Goal: Information Seeking & Learning: Learn about a topic

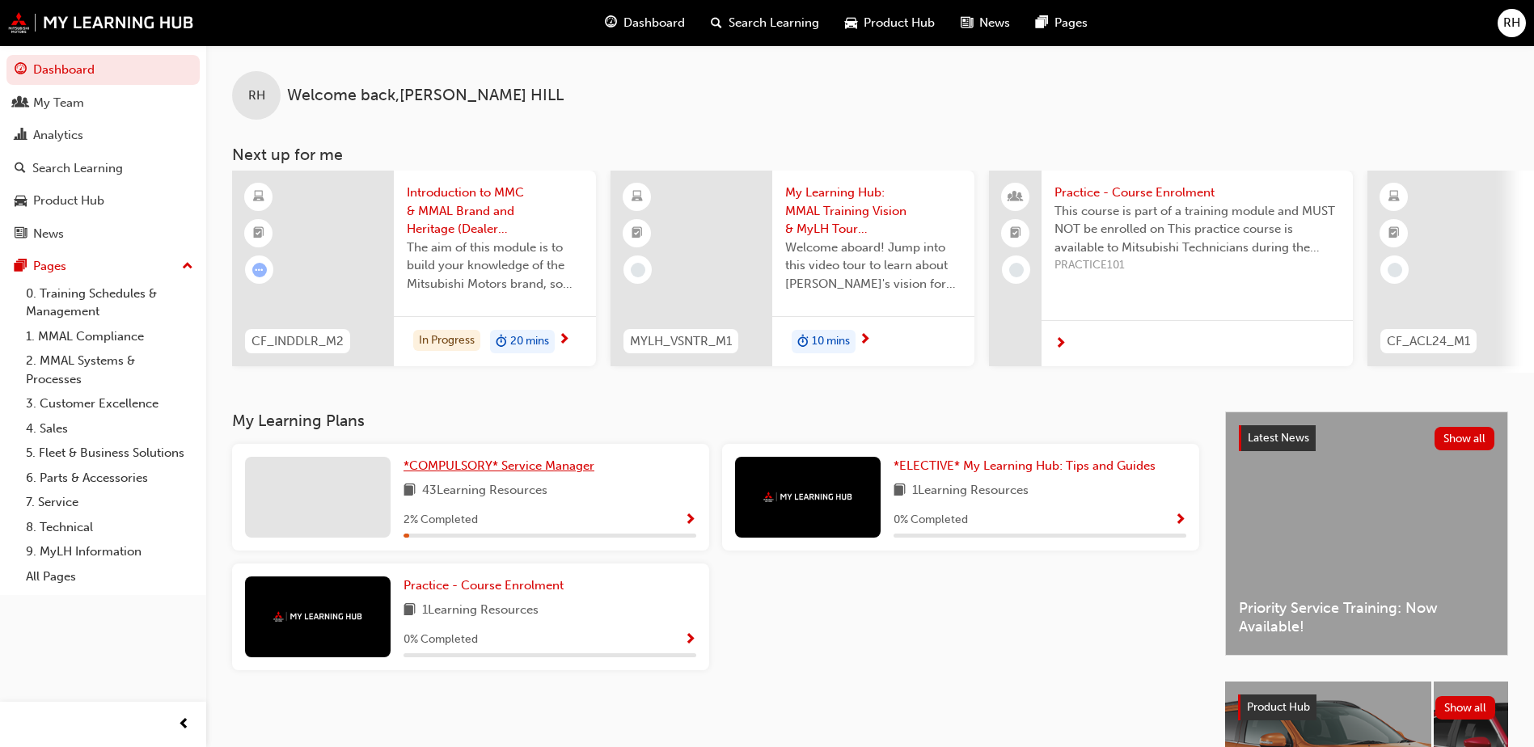
click at [480, 473] on span "*COMPULSORY* Service Manager" at bounding box center [499, 465] width 191 height 15
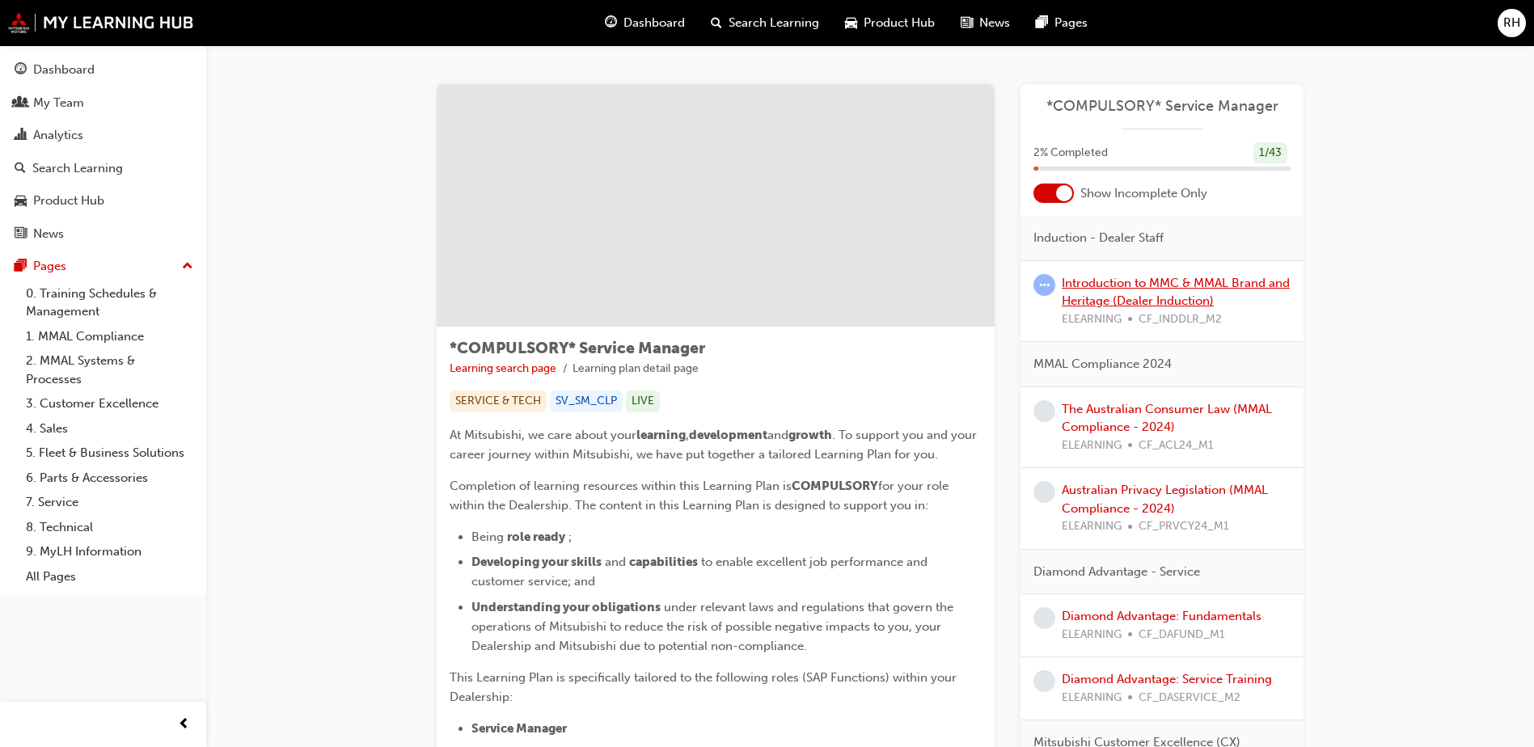
click at [1110, 283] on link "Introduction to MMC & MMAL Brand and Heritage (Dealer Induction)" at bounding box center [1176, 292] width 228 height 33
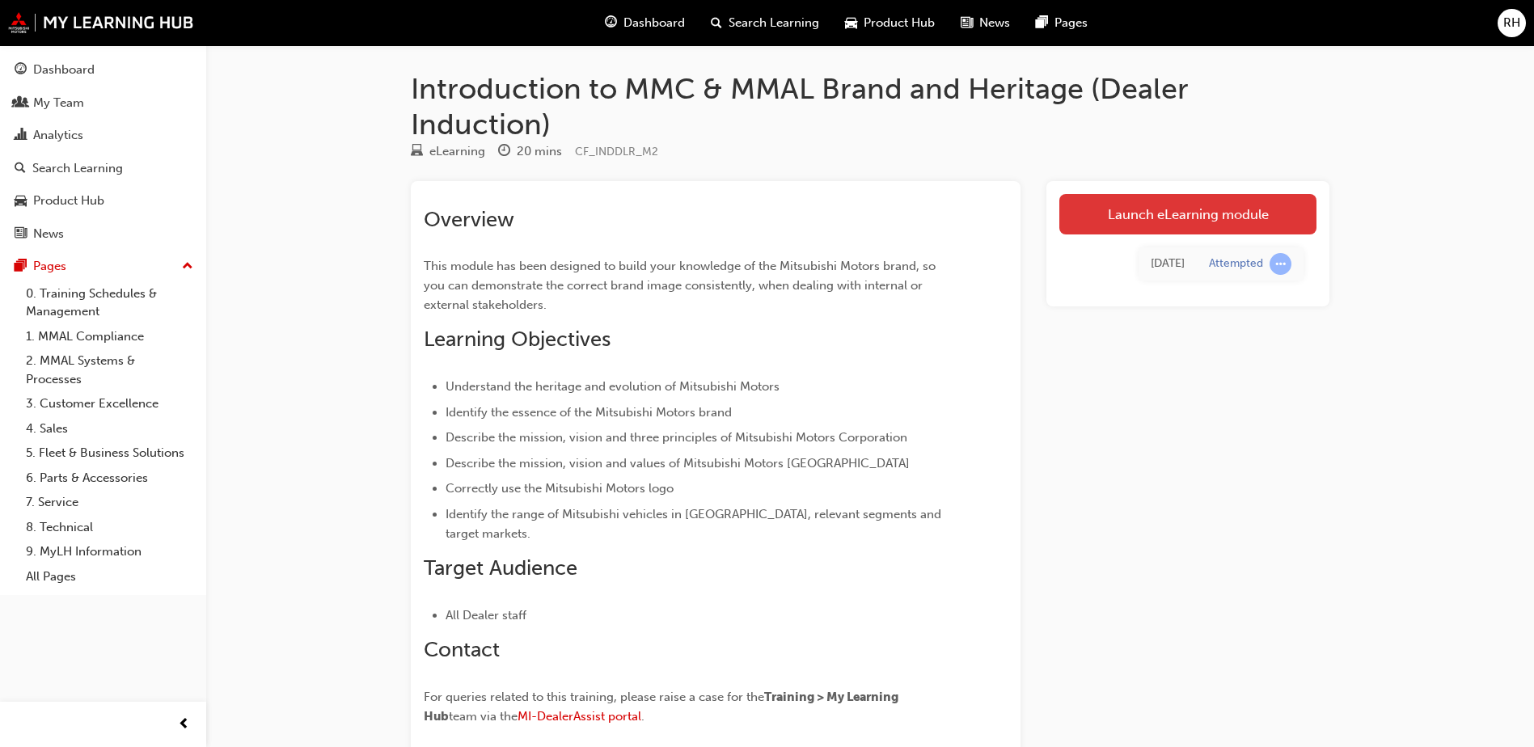
click at [1157, 212] on link "Launch eLearning module" at bounding box center [1187, 214] width 257 height 40
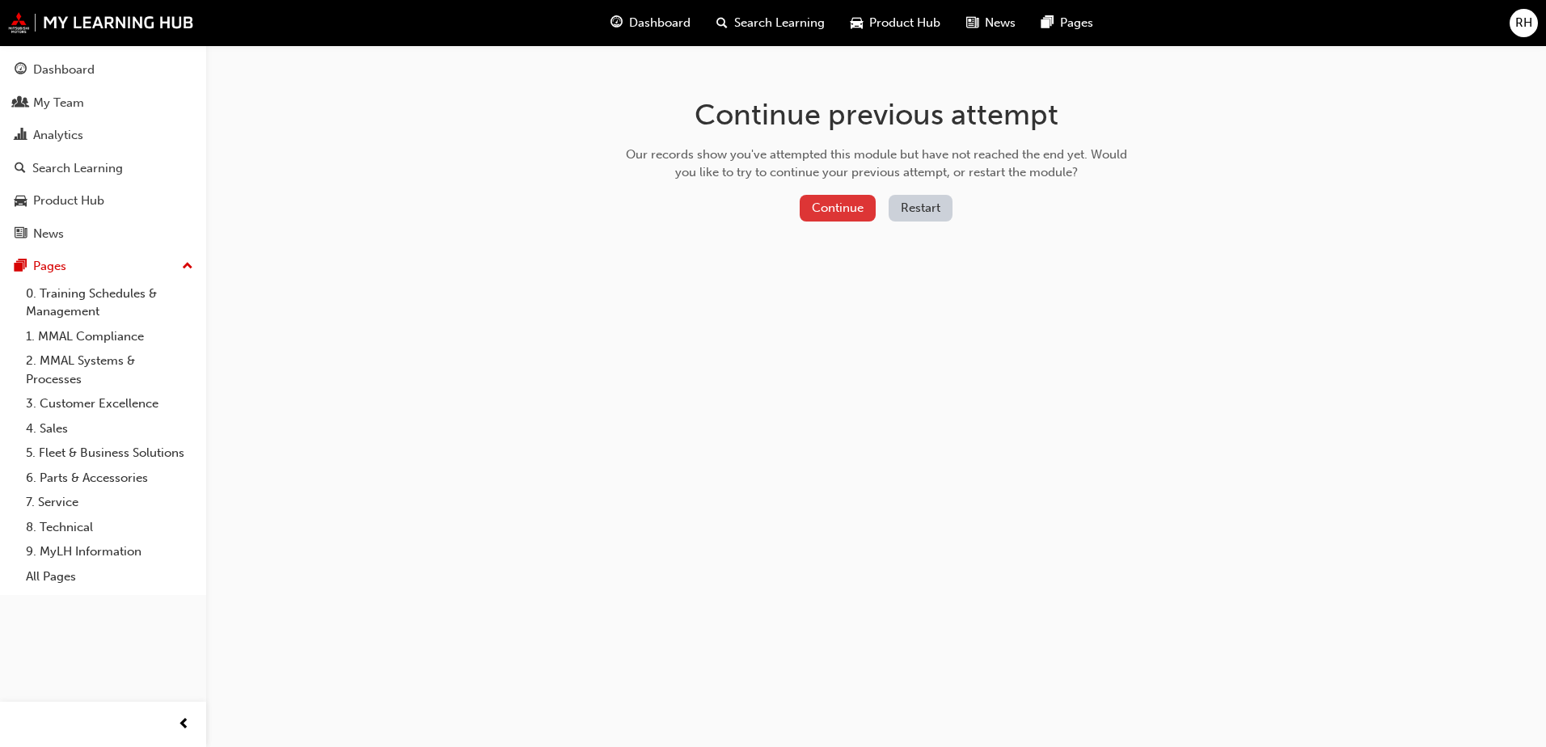
click at [827, 201] on button "Continue" at bounding box center [838, 208] width 76 height 27
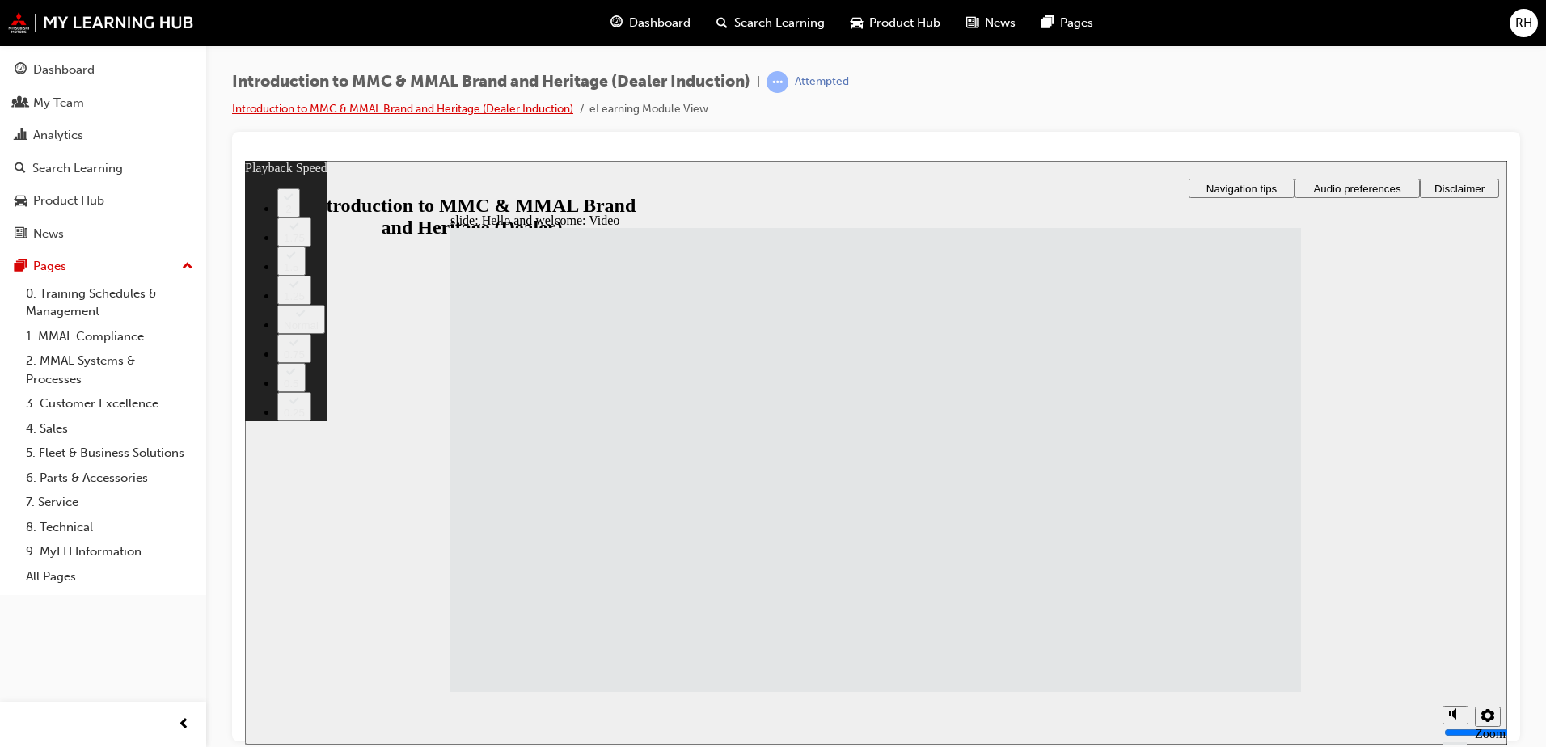
click at [435, 110] on link "Introduction to MMC & MMAL Brand and Heritage (Dealer Induction)" at bounding box center [402, 109] width 341 height 14
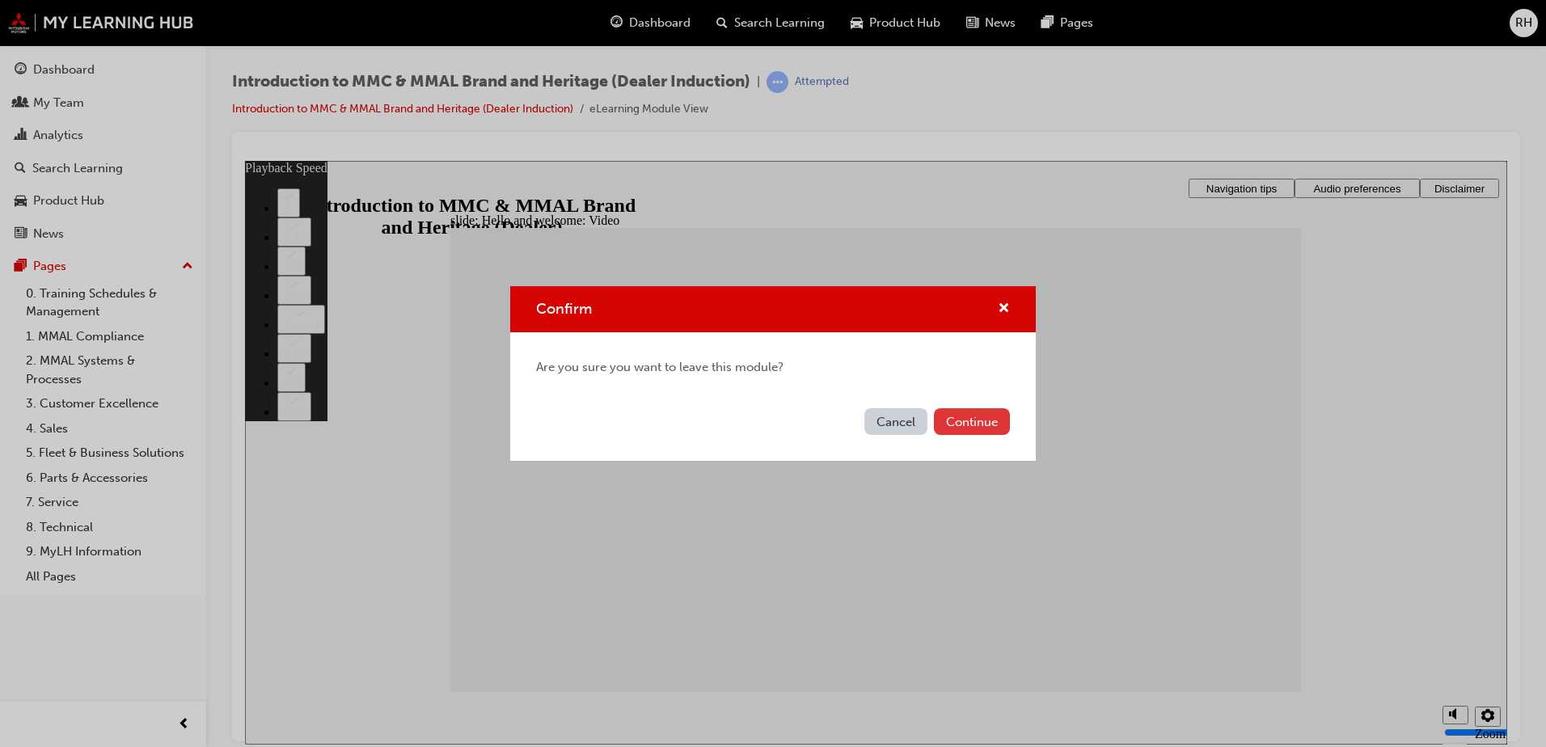
click at [972, 419] on button "Continue" at bounding box center [972, 421] width 76 height 27
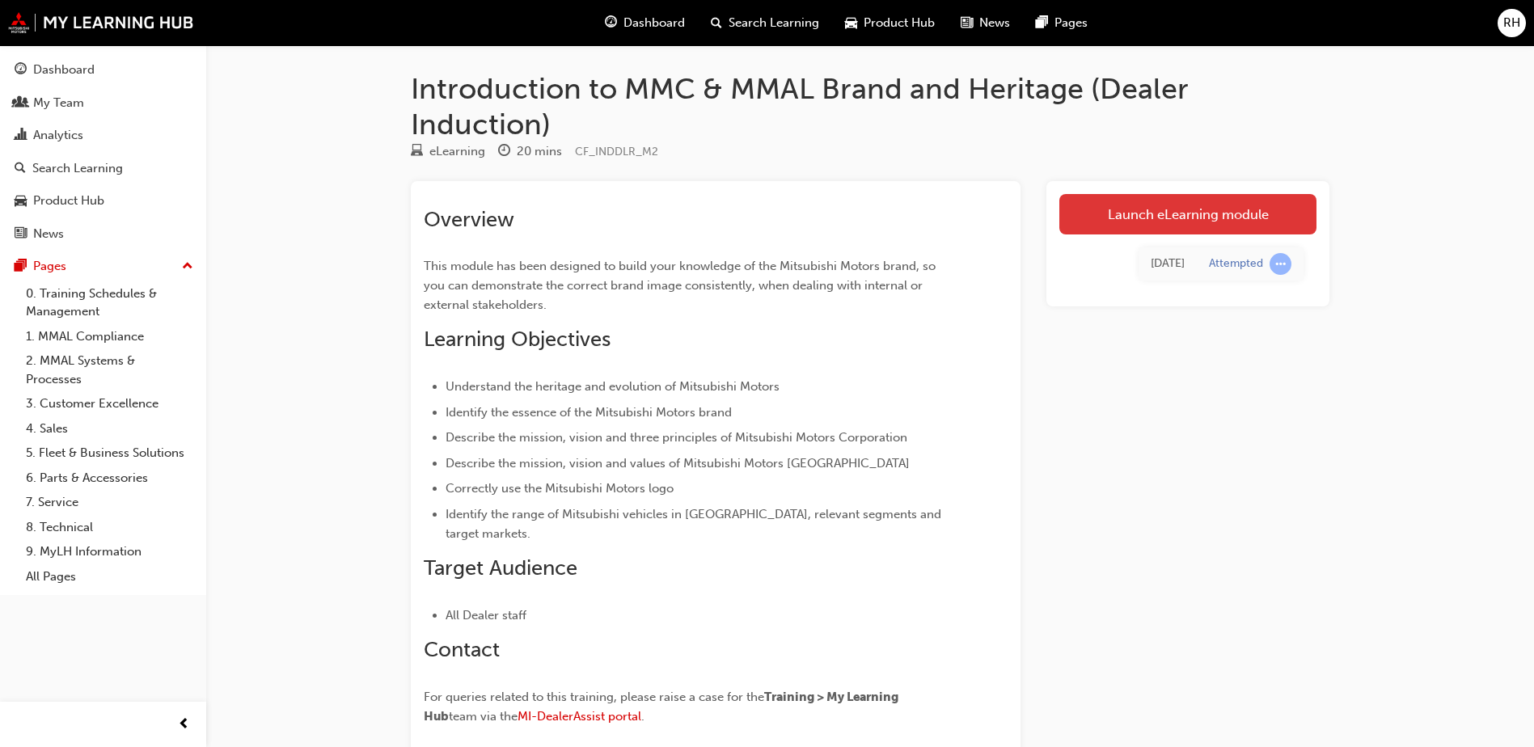
click at [1185, 218] on link "Launch eLearning module" at bounding box center [1187, 214] width 257 height 40
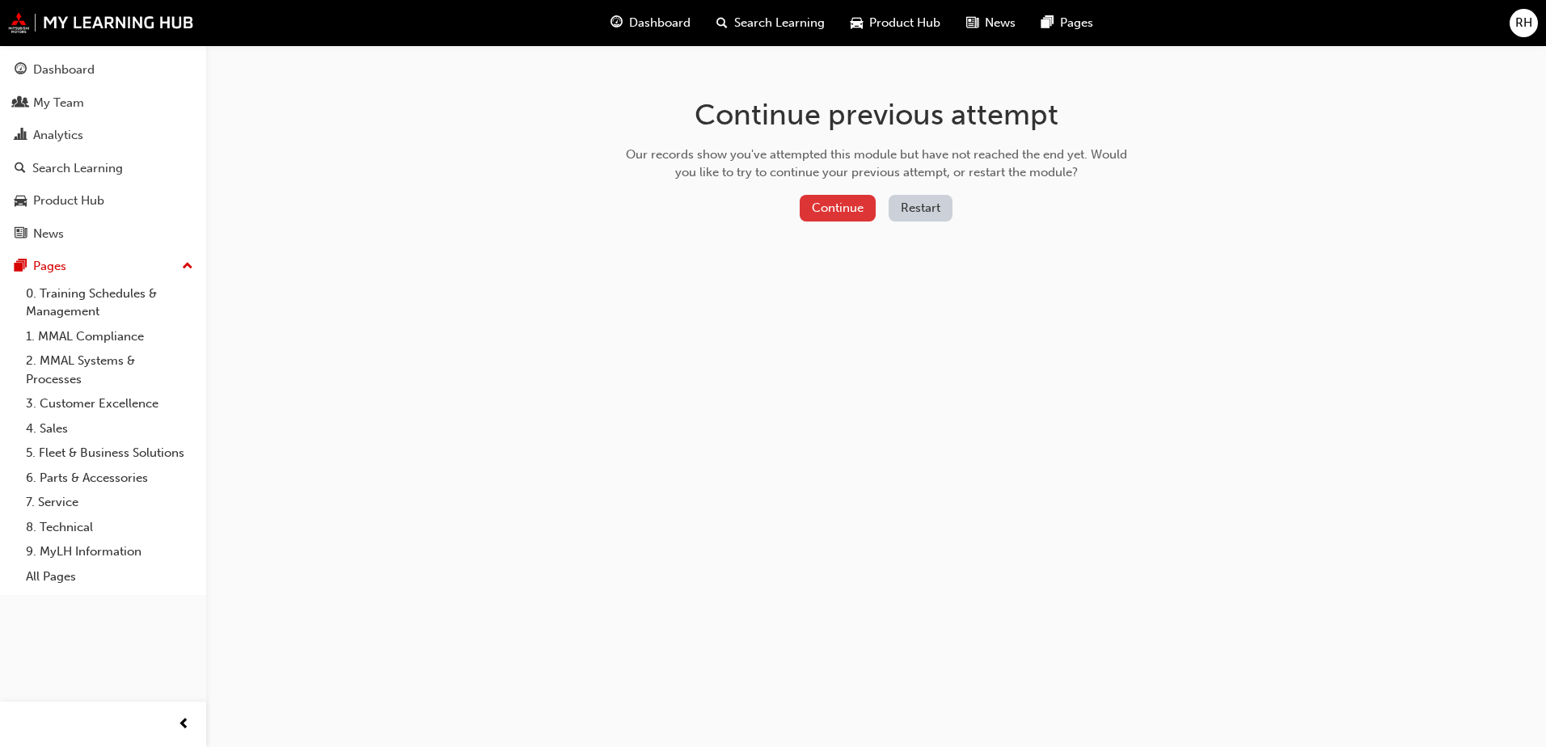
click at [857, 205] on button "Continue" at bounding box center [838, 208] width 76 height 27
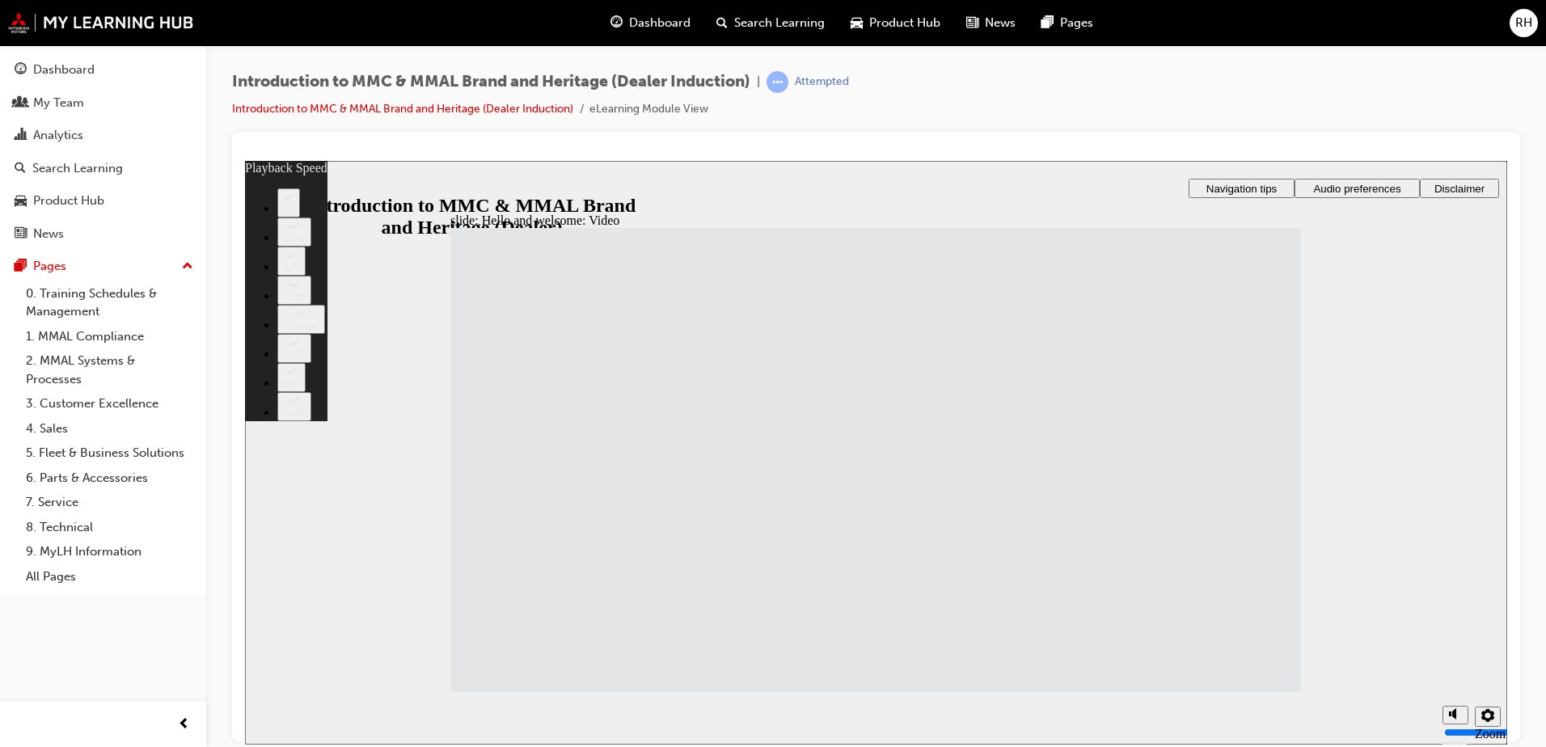
type input "33"
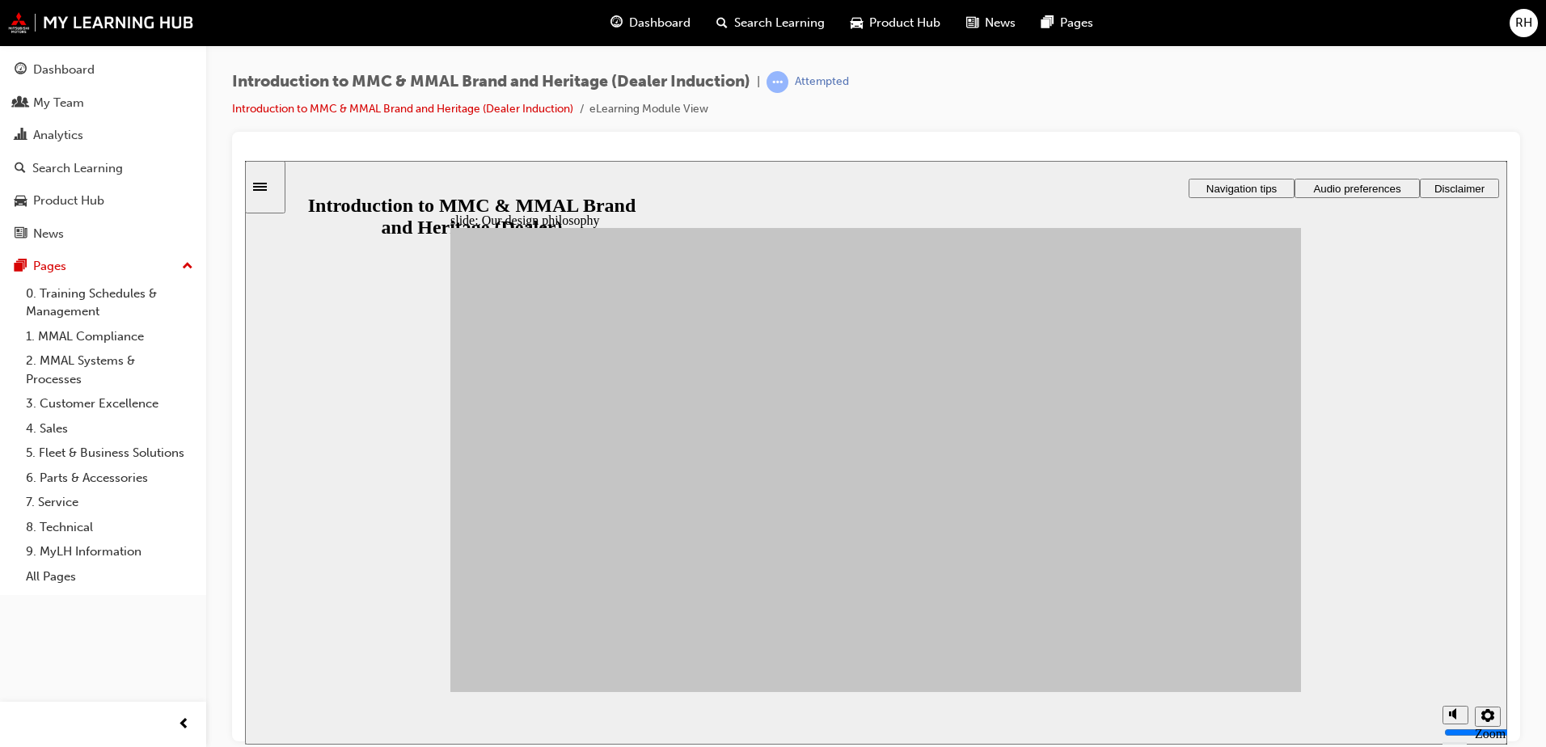
drag, startPoint x: 568, startPoint y: 461, endPoint x: 970, endPoint y: 400, distance: 407.2
drag, startPoint x: 565, startPoint y: 459, endPoint x: 1102, endPoint y: 420, distance: 538.3
drag, startPoint x: 663, startPoint y: 447, endPoint x: 957, endPoint y: 404, distance: 296.8
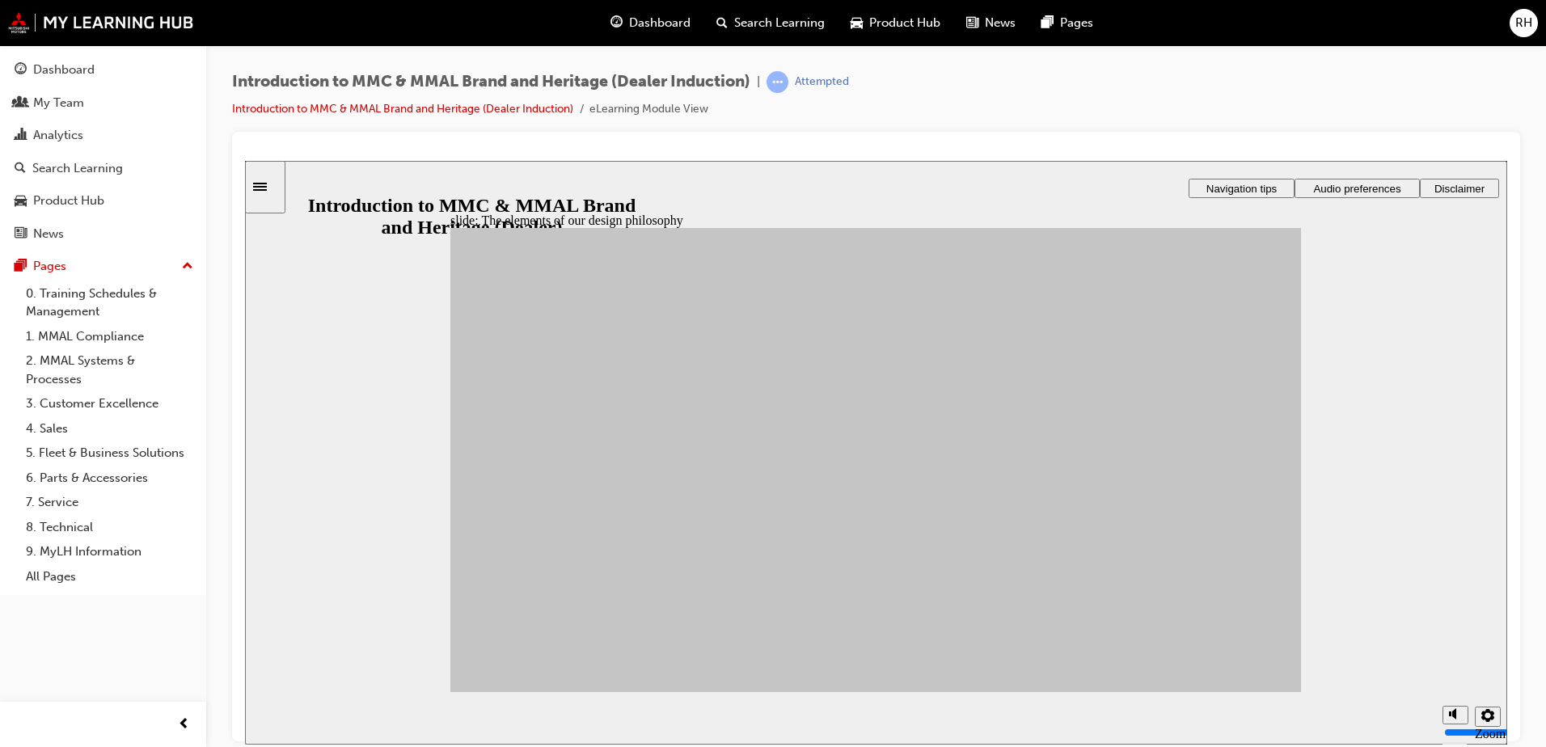
drag, startPoint x: 539, startPoint y: 516, endPoint x: 1107, endPoint y: 441, distance: 573.4
drag, startPoint x: 537, startPoint y: 518, endPoint x: 961, endPoint y: 490, distance: 425.5
drag, startPoint x: 545, startPoint y: 577, endPoint x: 1108, endPoint y: 465, distance: 573.9
drag, startPoint x: 631, startPoint y: 601, endPoint x: 960, endPoint y: 517, distance: 339.7
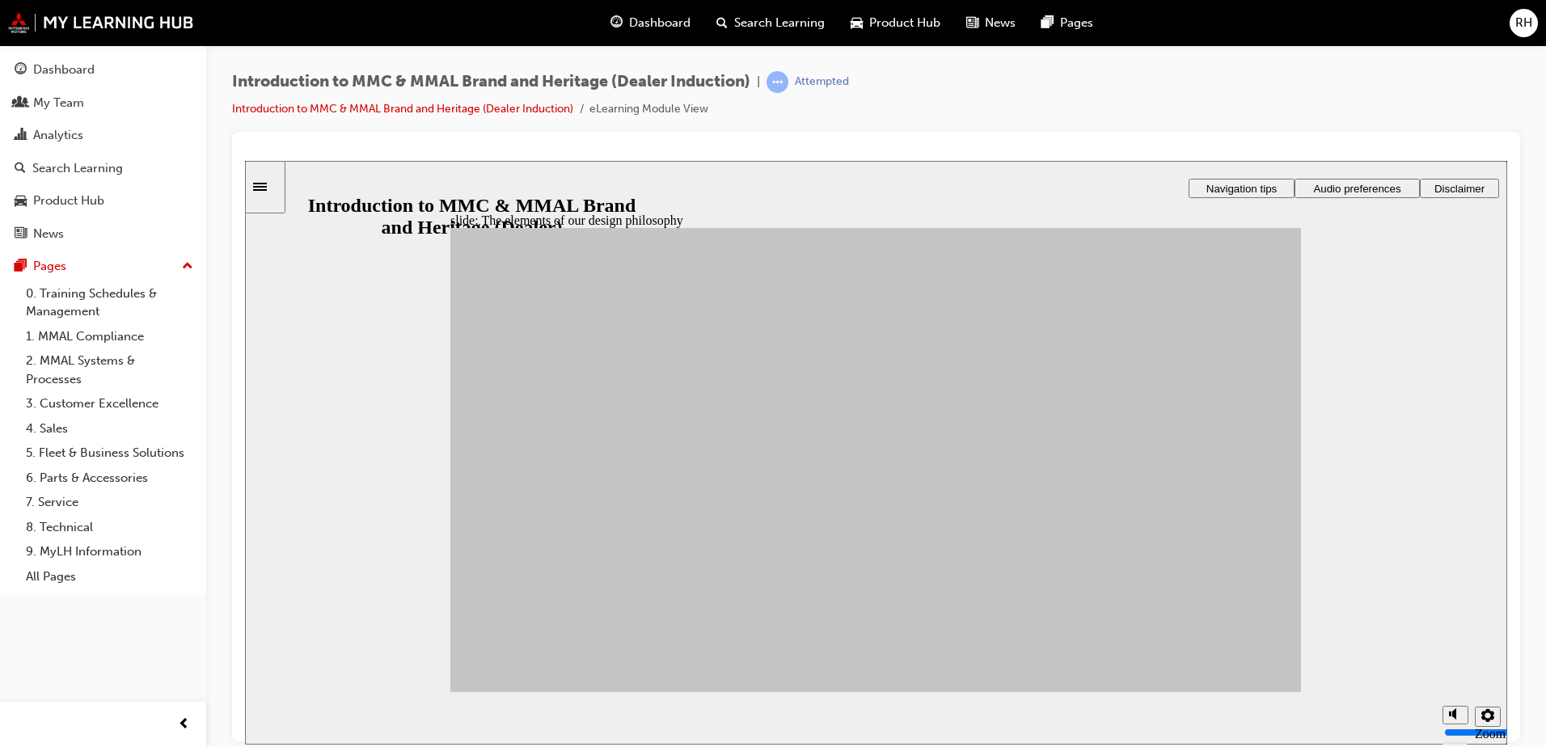
drag, startPoint x: 754, startPoint y: 589, endPoint x: 1107, endPoint y: 454, distance: 377.5
drag, startPoint x: 642, startPoint y: 495, endPoint x: 969, endPoint y: 512, distance: 327.1
drag, startPoint x: 774, startPoint y: 511, endPoint x: 963, endPoint y: 543, distance: 192.0
drag, startPoint x: 664, startPoint y: 543, endPoint x: 1123, endPoint y: 472, distance: 464.7
drag, startPoint x: 780, startPoint y: 462, endPoint x: 1105, endPoint y: 502, distance: 327.6
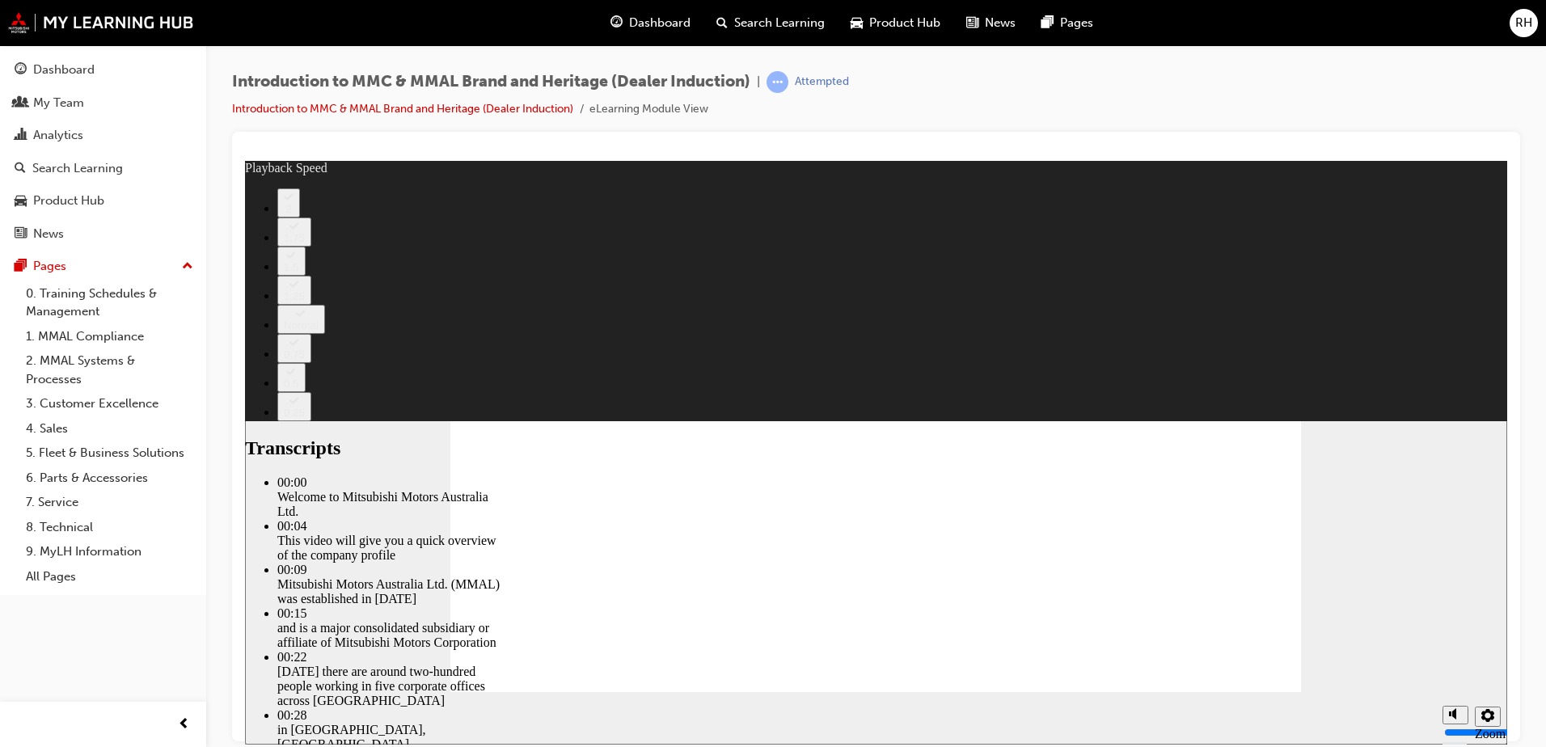
type input "0"
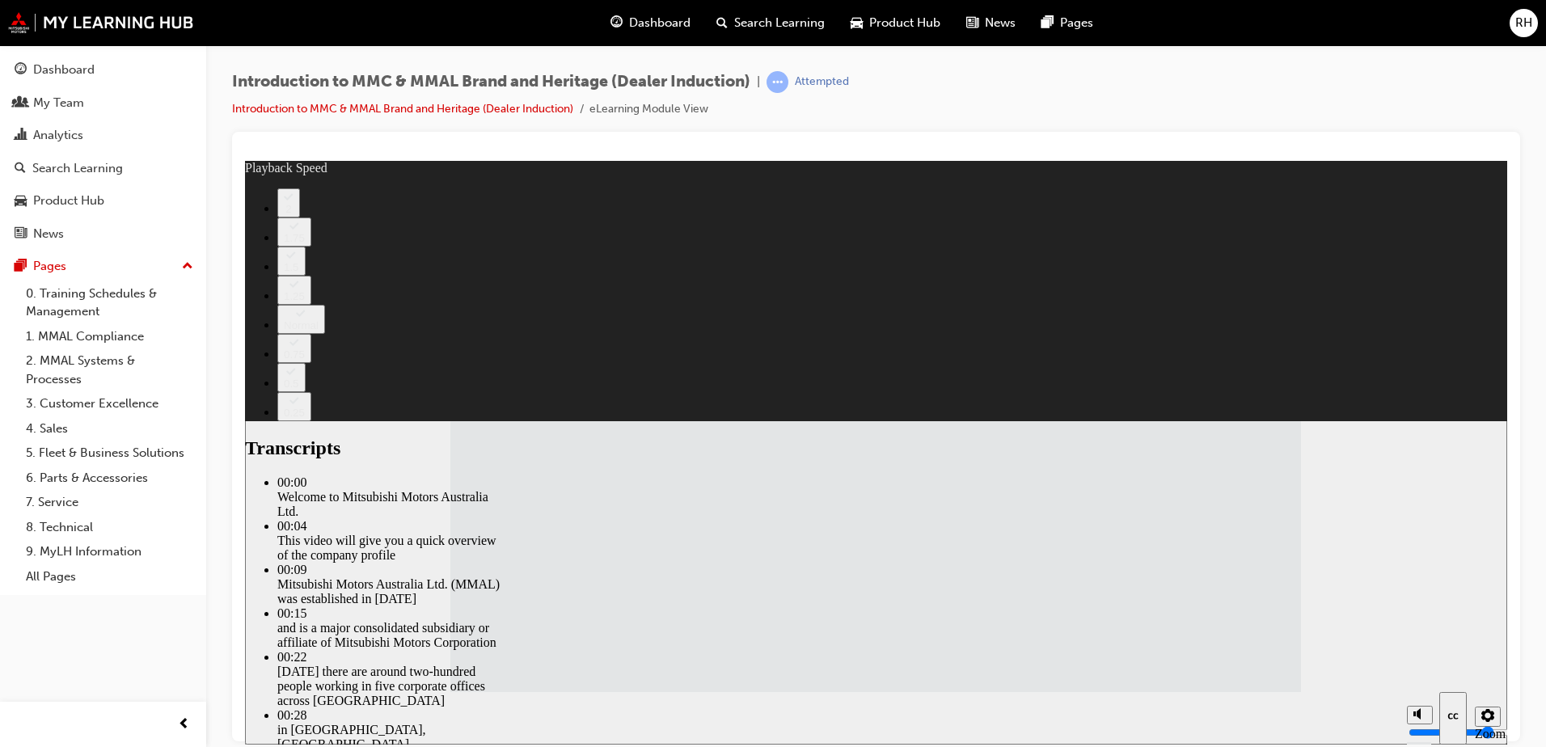
type input "112"
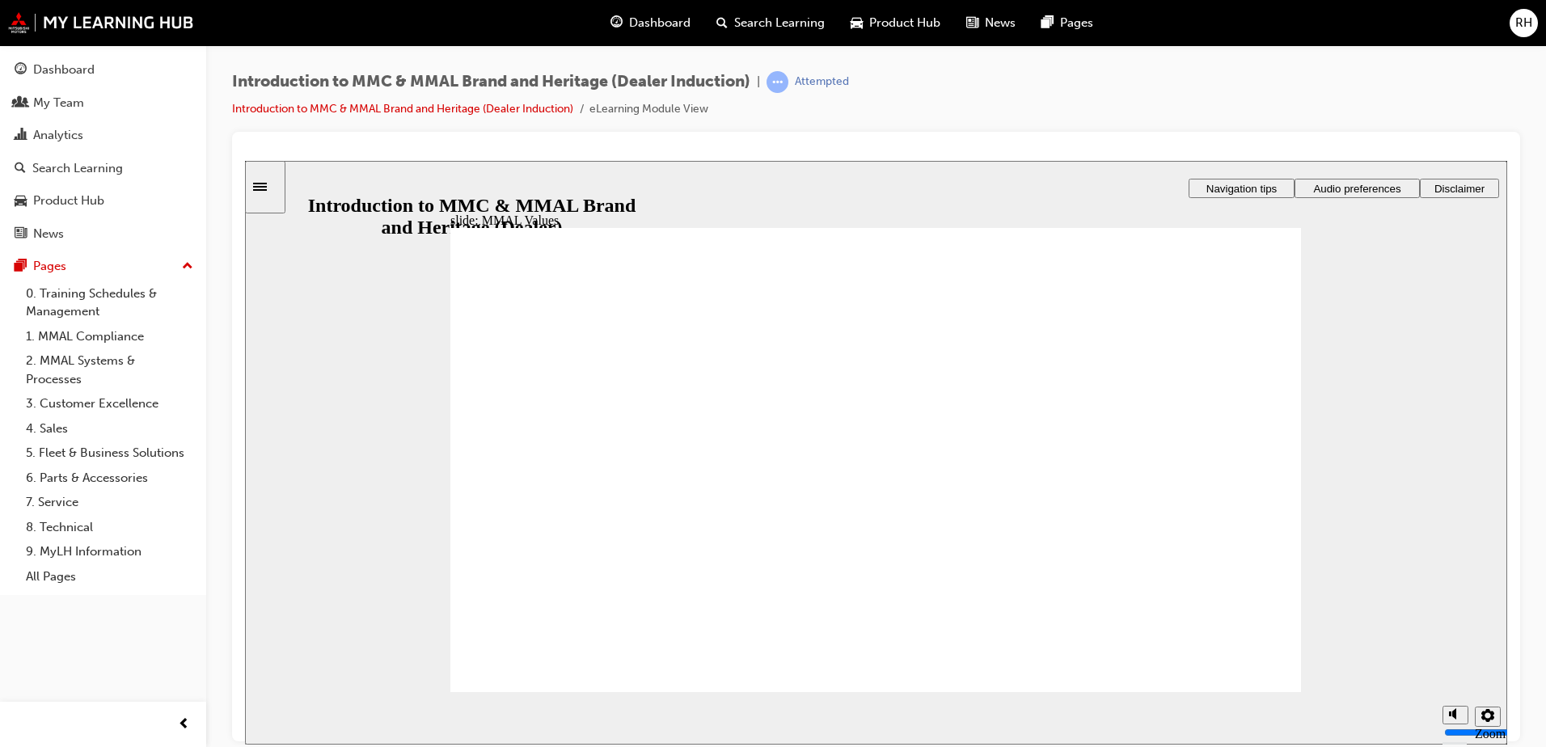
drag, startPoint x: 1206, startPoint y: 439, endPoint x: 542, endPoint y: 488, distance: 665.7
drag, startPoint x: 1140, startPoint y: 431, endPoint x: 1138, endPoint y: 453, distance: 22.0
drag, startPoint x: 937, startPoint y: 432, endPoint x: 520, endPoint y: 487, distance: 420.9
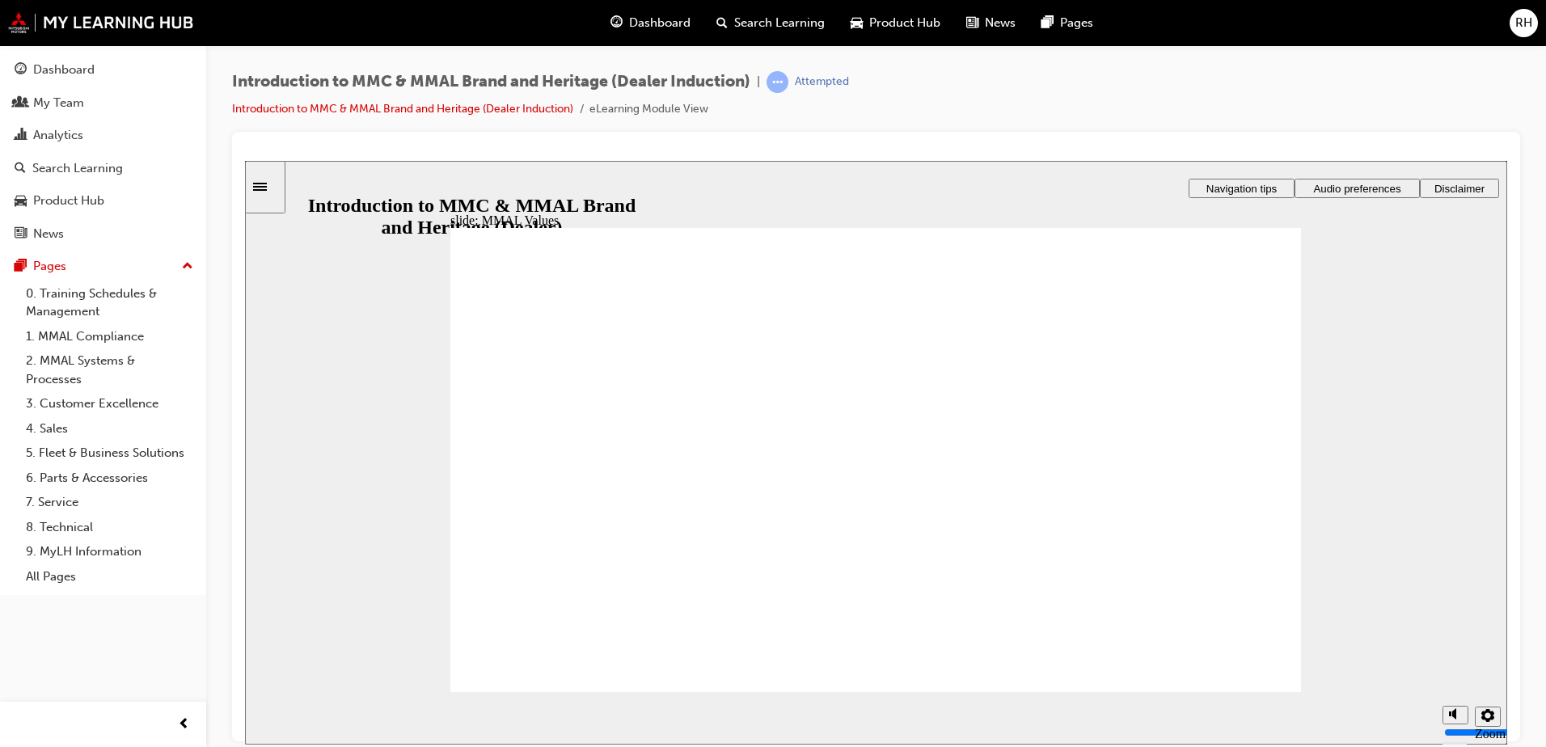
drag, startPoint x: 1075, startPoint y: 434, endPoint x: 556, endPoint y: 488, distance: 521.9
drag, startPoint x: 541, startPoint y: 450, endPoint x: 539, endPoint y: 488, distance: 38.8
drag, startPoint x: 655, startPoint y: 432, endPoint x: 534, endPoint y: 488, distance: 133.9
drag, startPoint x: 855, startPoint y: 486, endPoint x: 676, endPoint y: 499, distance: 179.2
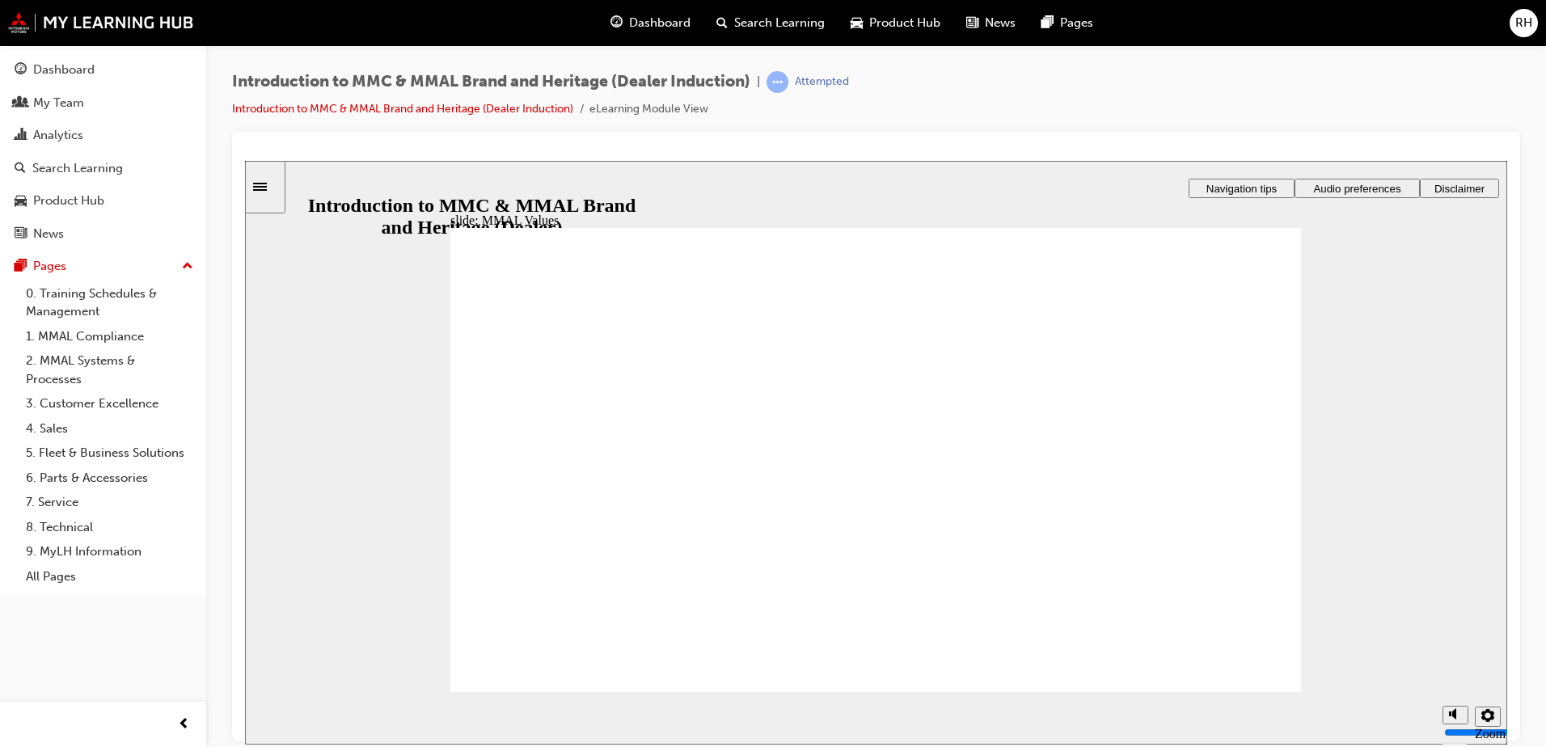
drag, startPoint x: 1082, startPoint y: 433, endPoint x: 808, endPoint y: 480, distance: 278.0
drag, startPoint x: 1219, startPoint y: 440, endPoint x: 822, endPoint y: 496, distance: 400.2
drag, startPoint x: 808, startPoint y: 440, endPoint x: 805, endPoint y: 480, distance: 40.6
drag, startPoint x: 547, startPoint y: 435, endPoint x: 808, endPoint y: 488, distance: 266.6
drag, startPoint x: 827, startPoint y: 428, endPoint x: 961, endPoint y: 486, distance: 146.3
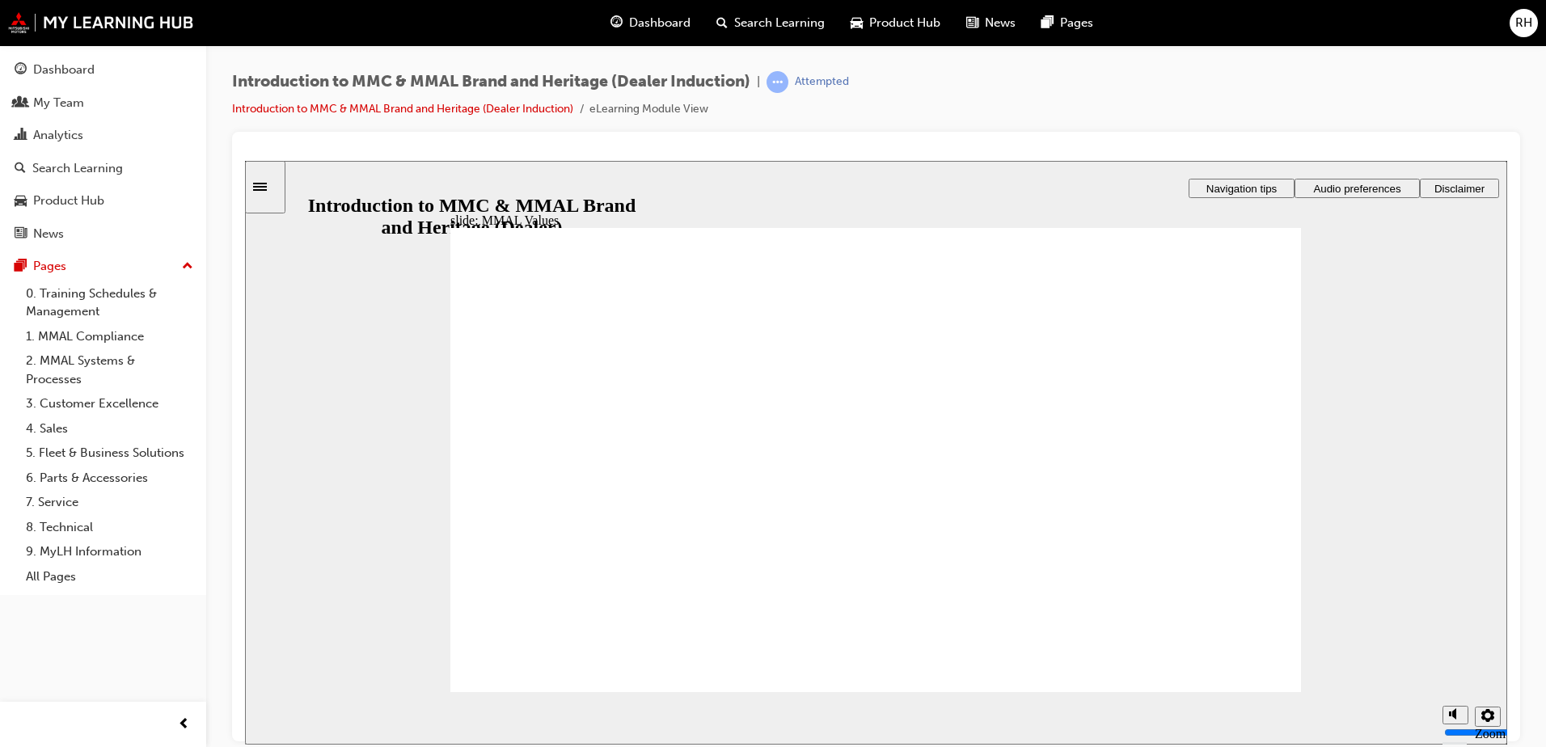
drag, startPoint x: 1054, startPoint y: 432, endPoint x: 1178, endPoint y: 495, distance: 138.9
drag, startPoint x: 1213, startPoint y: 442, endPoint x: 975, endPoint y: 496, distance: 243.8
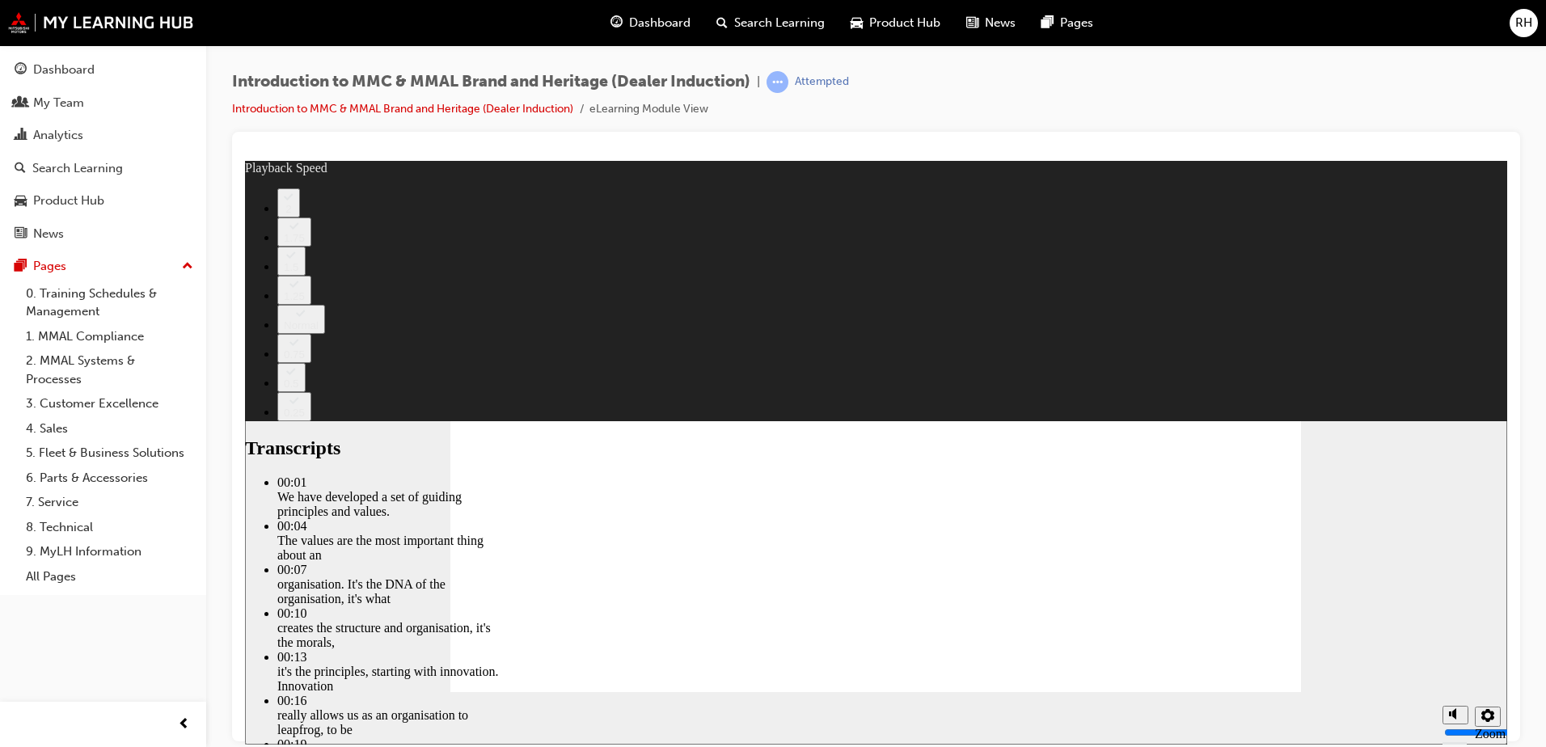
type input "0"
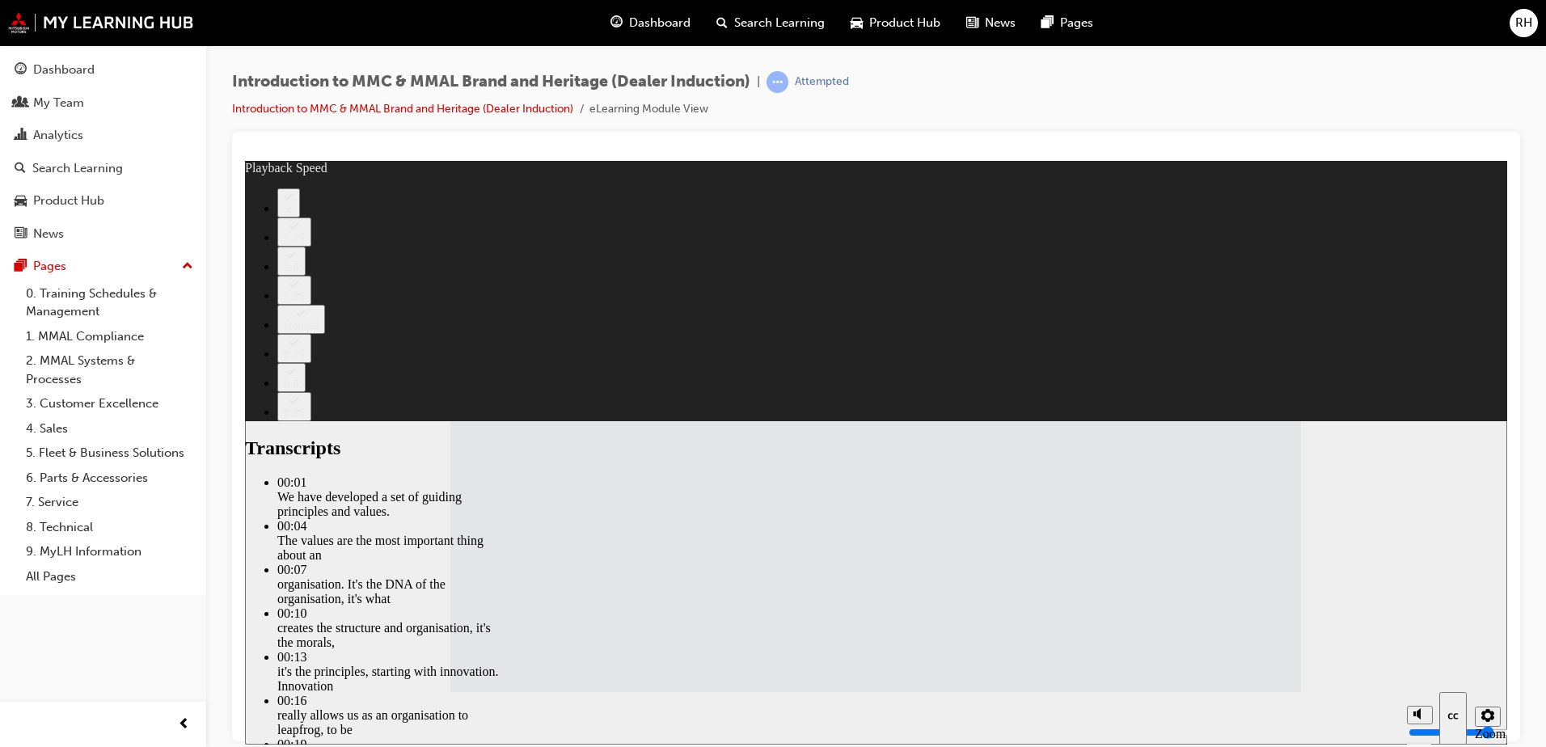
type input "120"
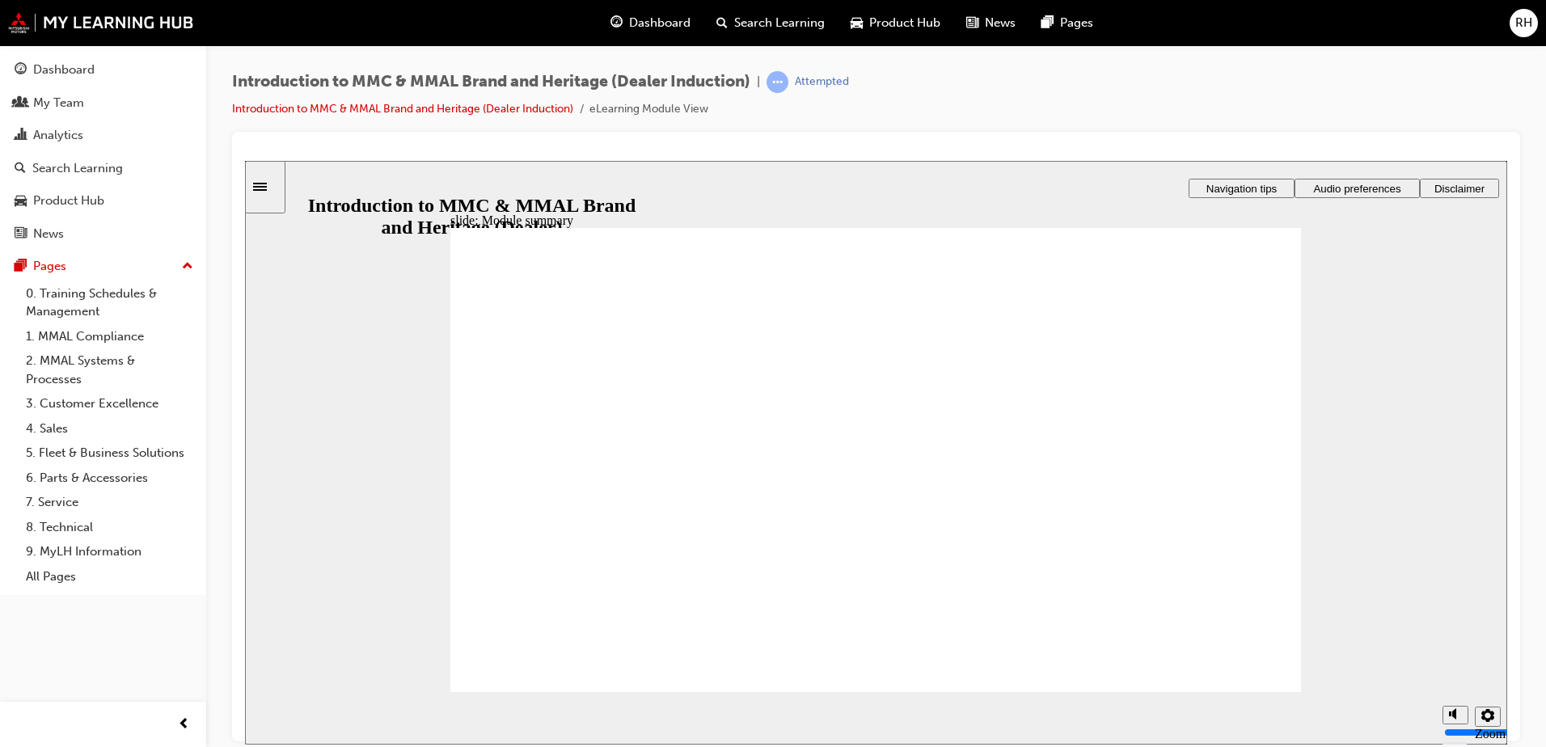
checkbox input "true"
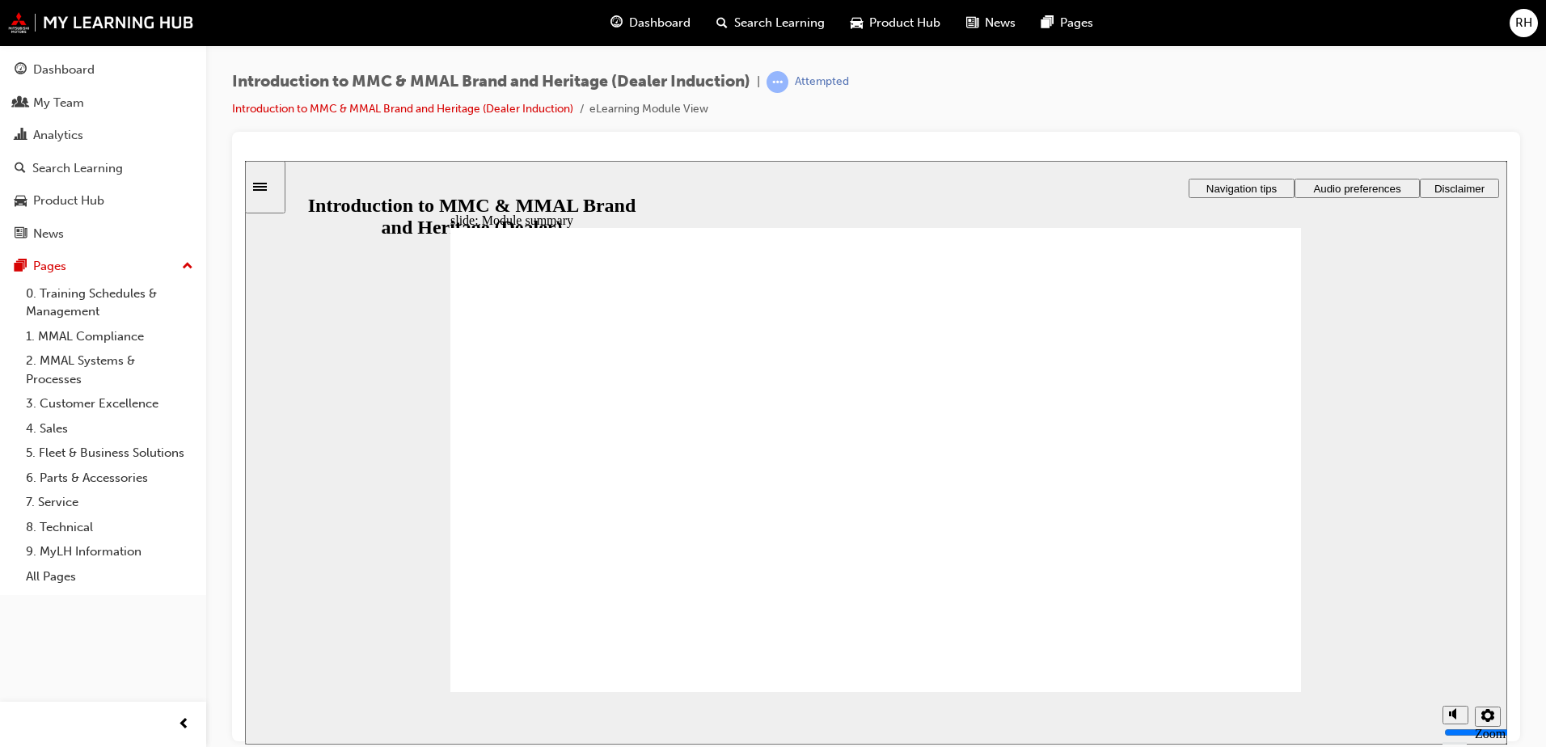
checkbox input "true"
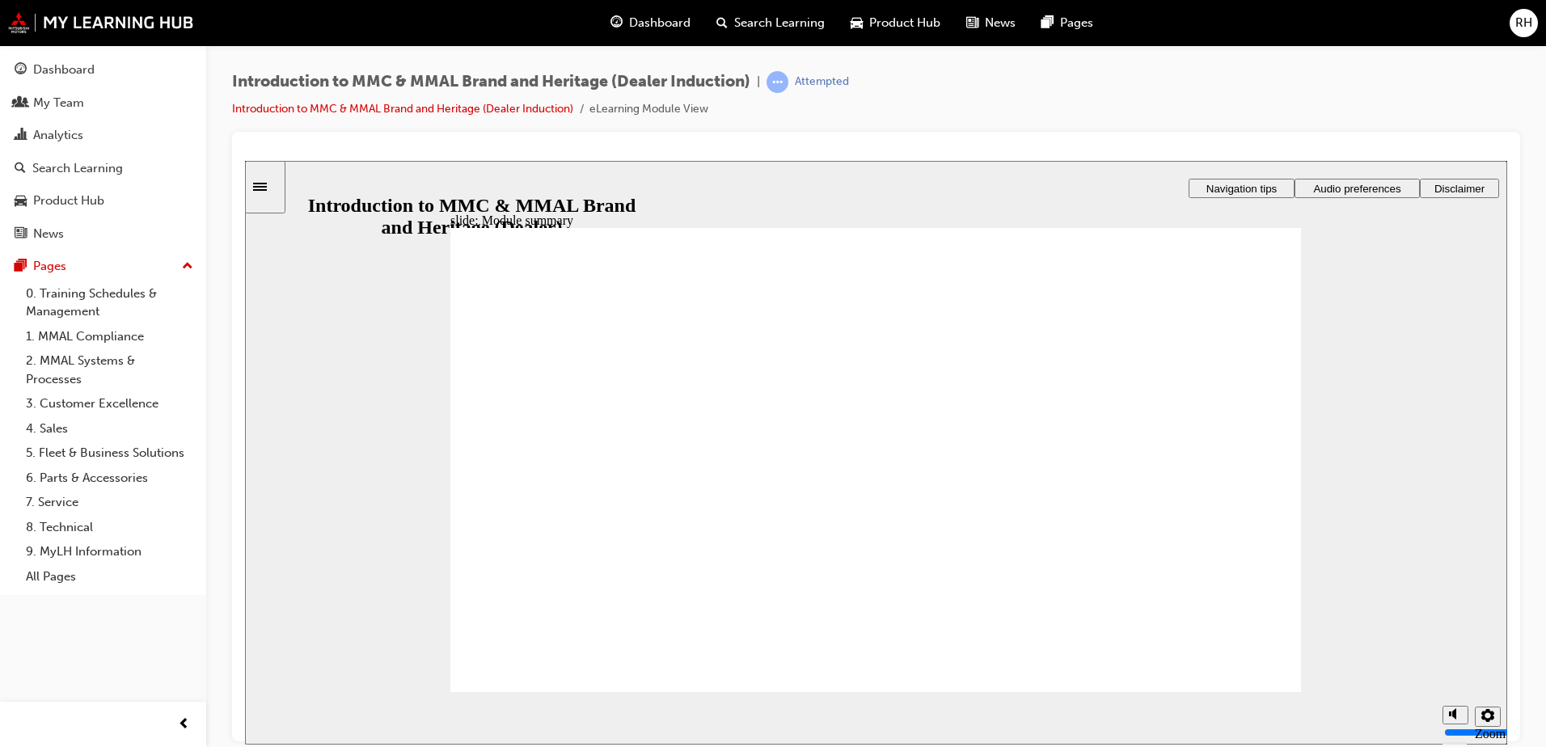
checkbox input "true"
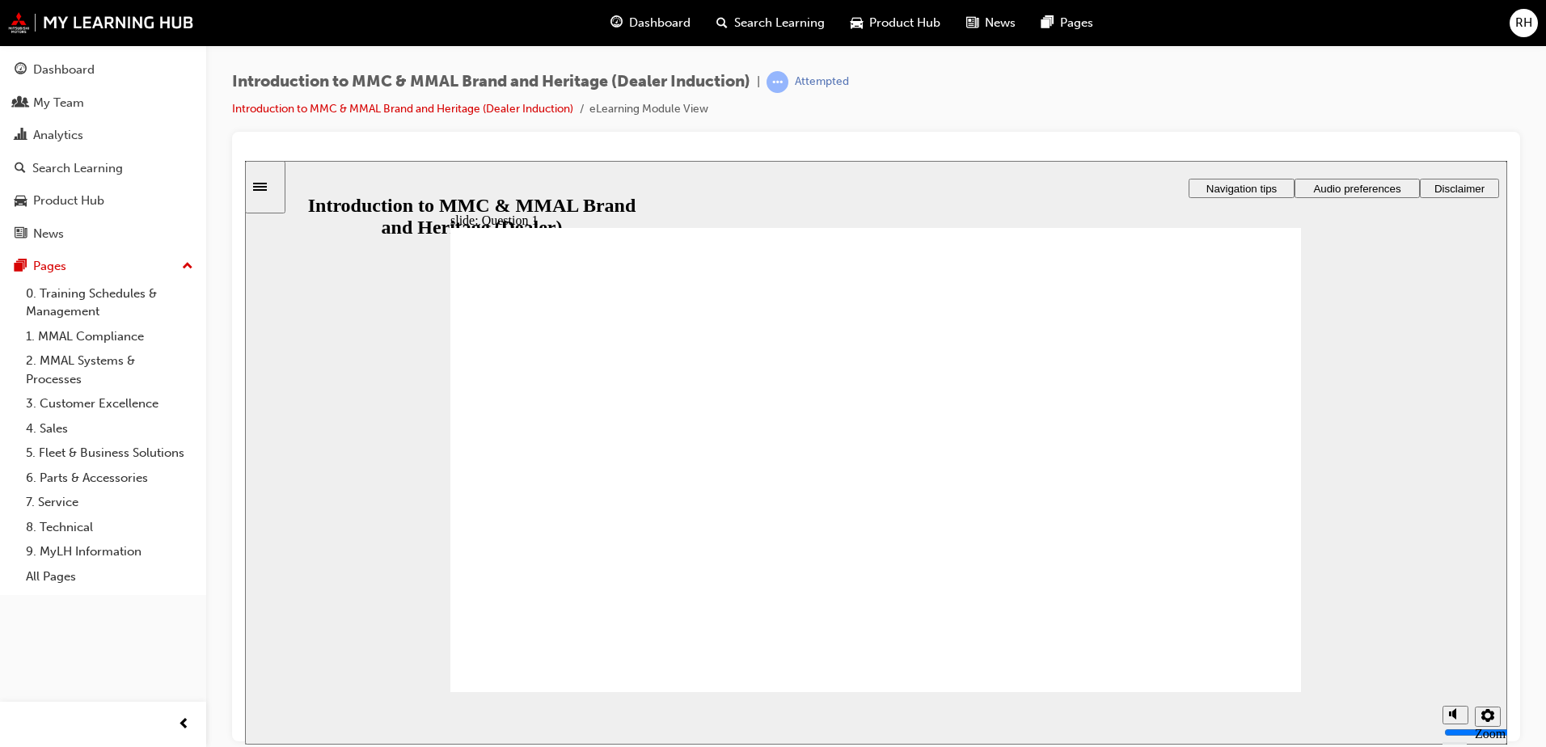
radio input "true"
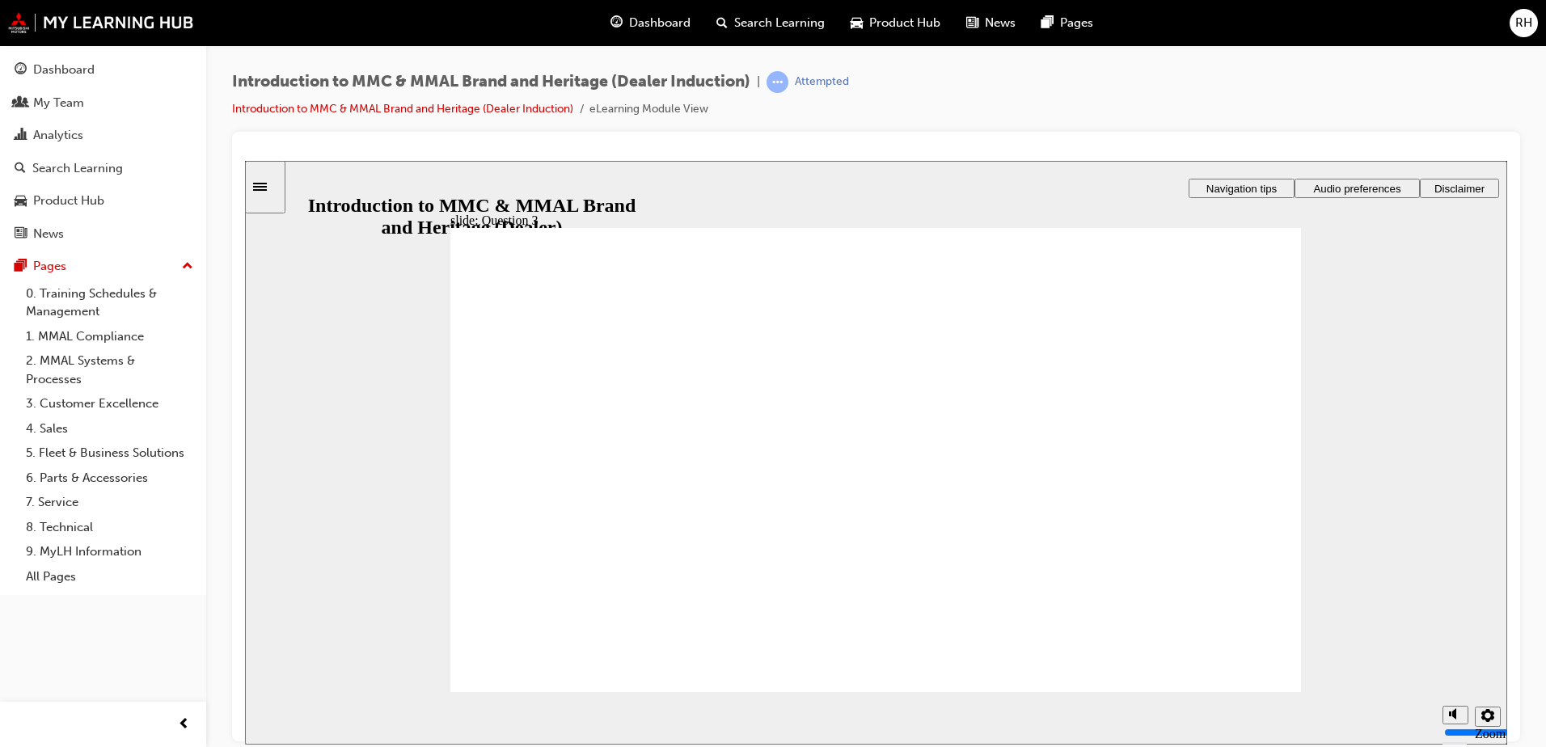
radio input "true"
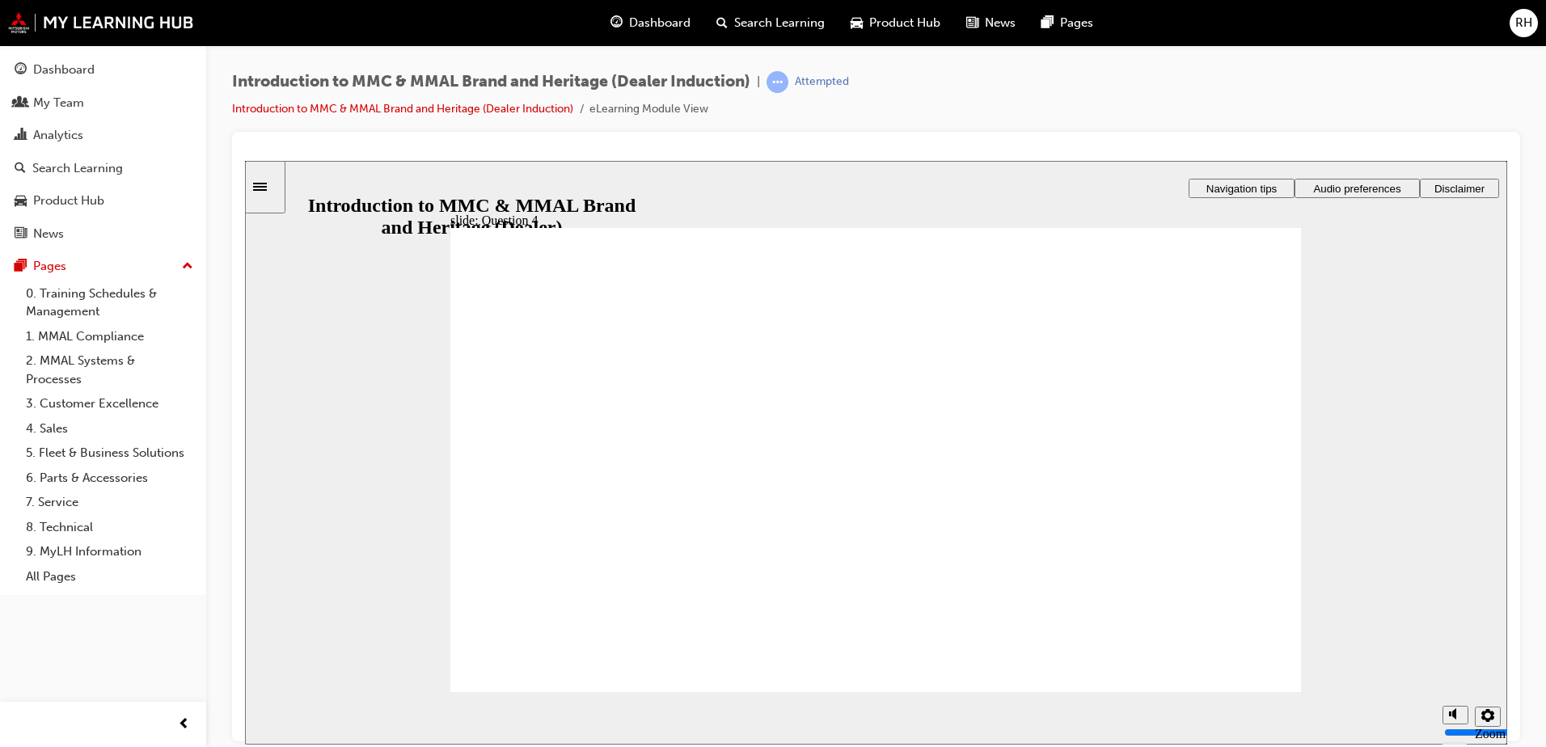
checkbox input "true"
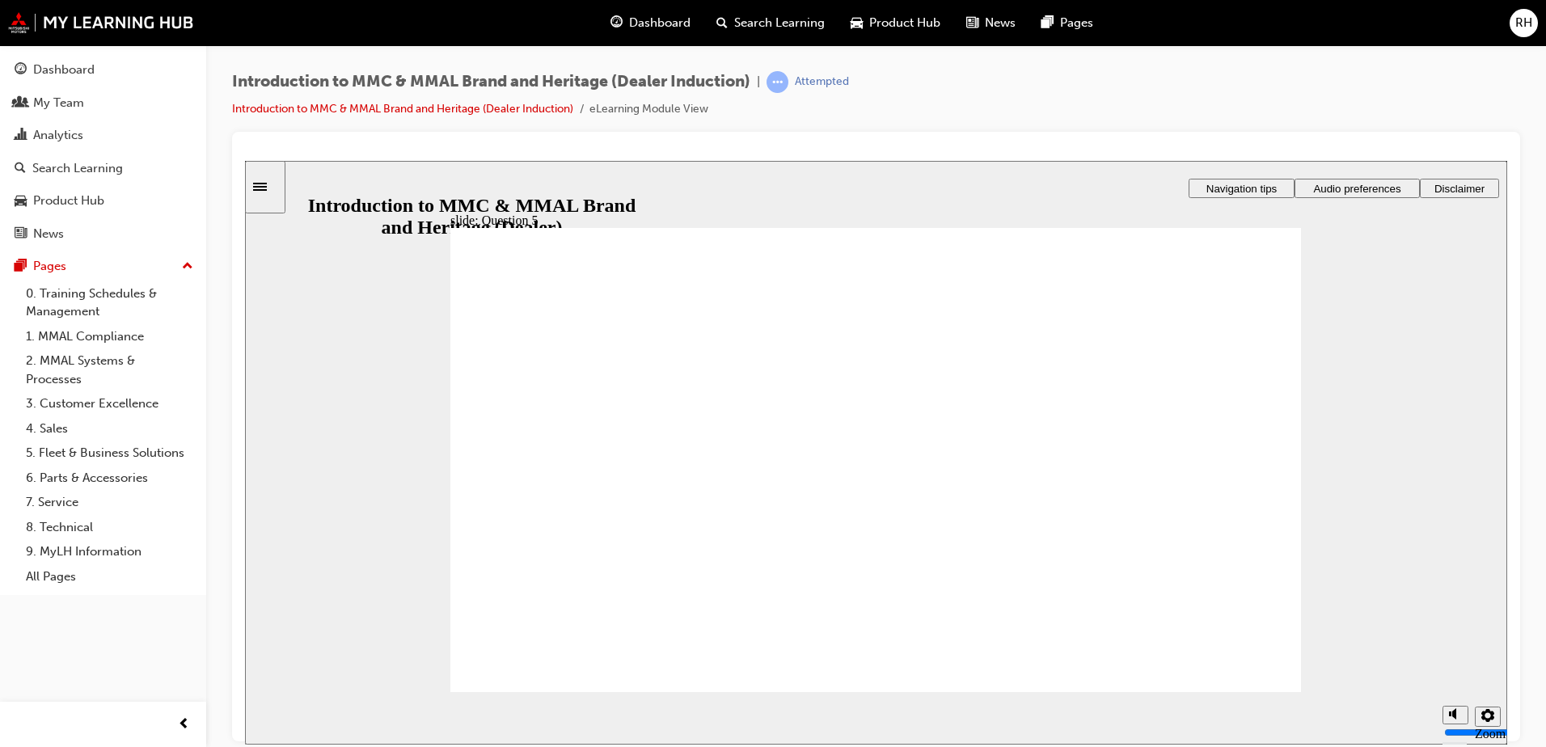
checkbox input "true"
checkbox input "false"
checkbox input "true"
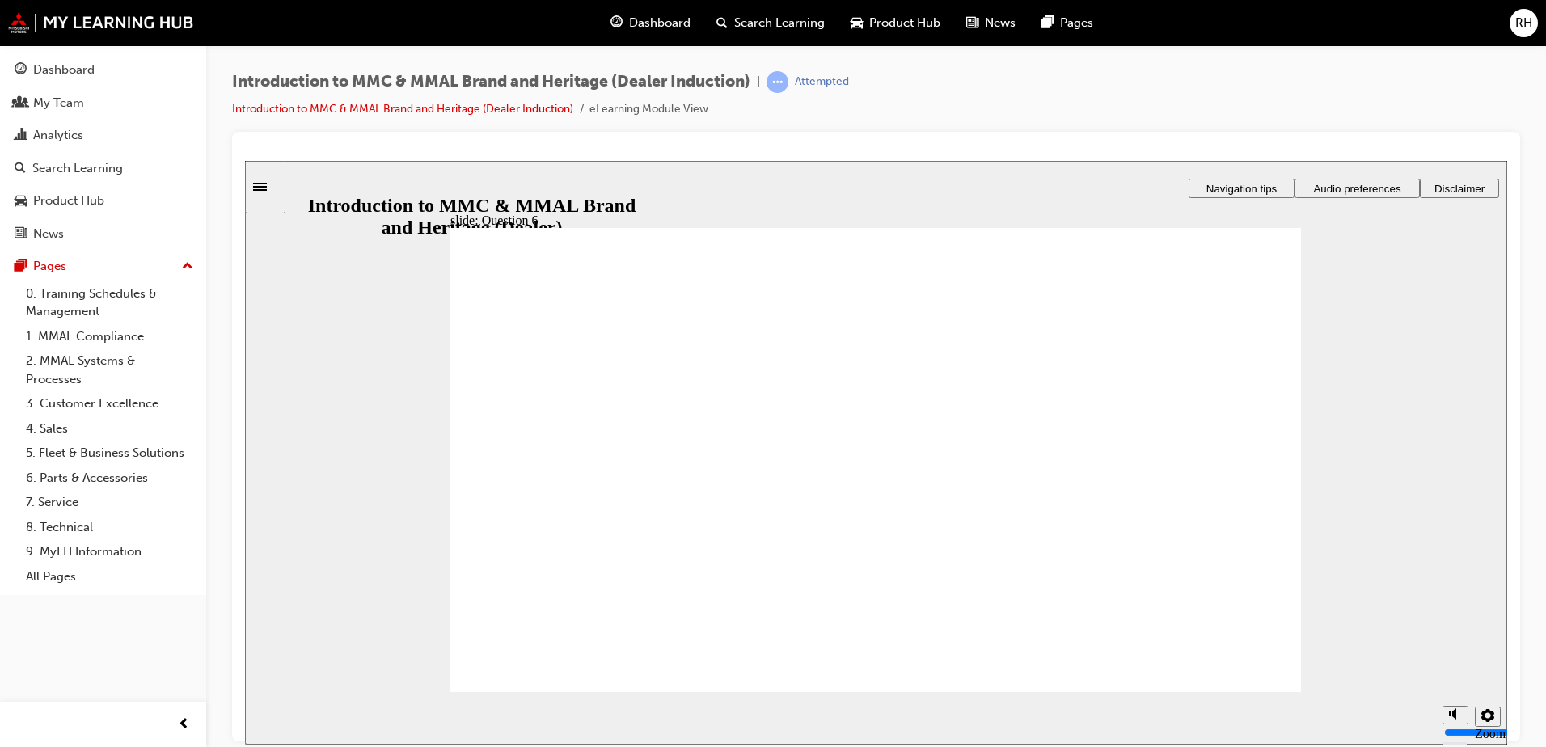
radio input "true"
click at [61, 293] on link "0. Training Schedules & Management" at bounding box center [109, 302] width 180 height 43
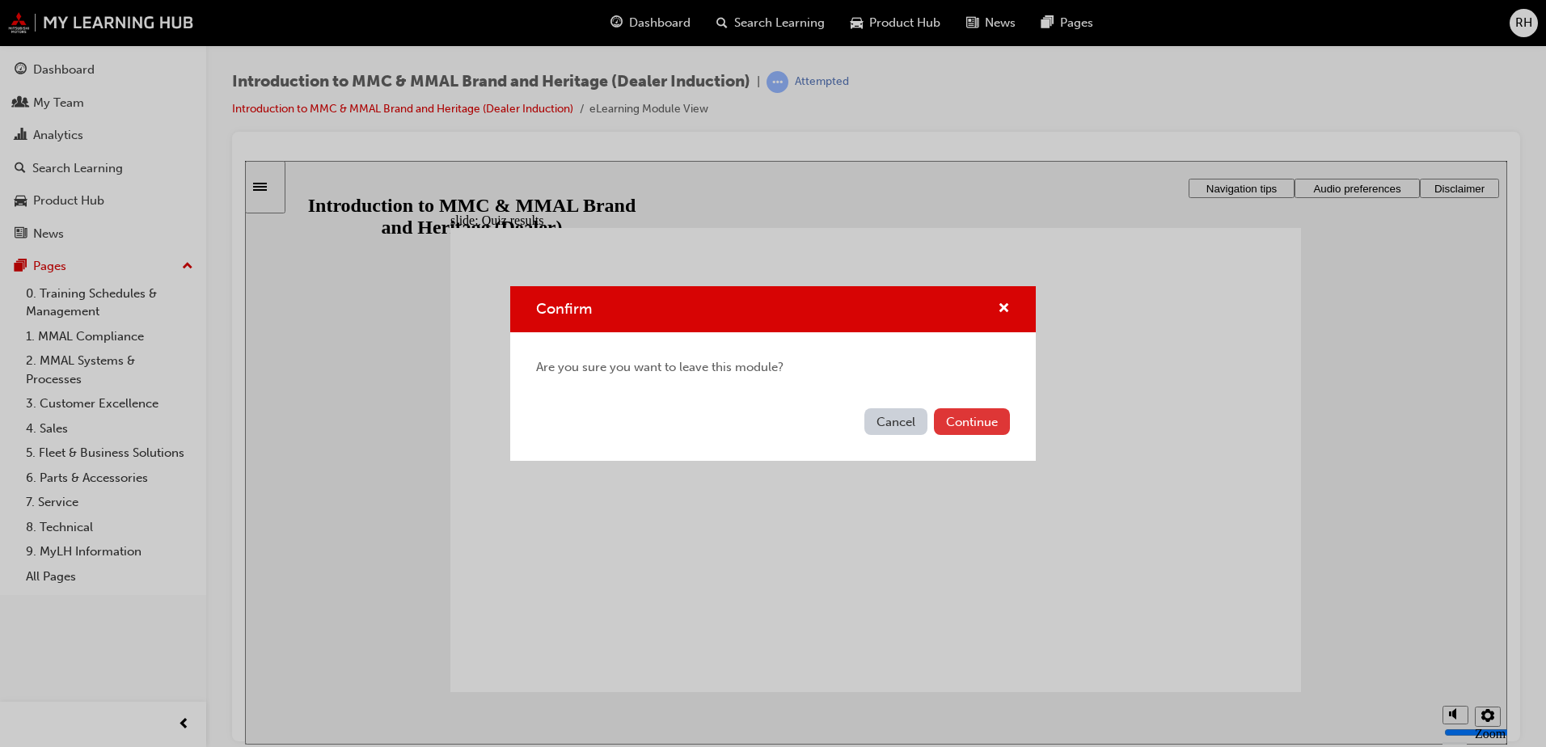
click at [978, 419] on button "Continue" at bounding box center [972, 421] width 76 height 27
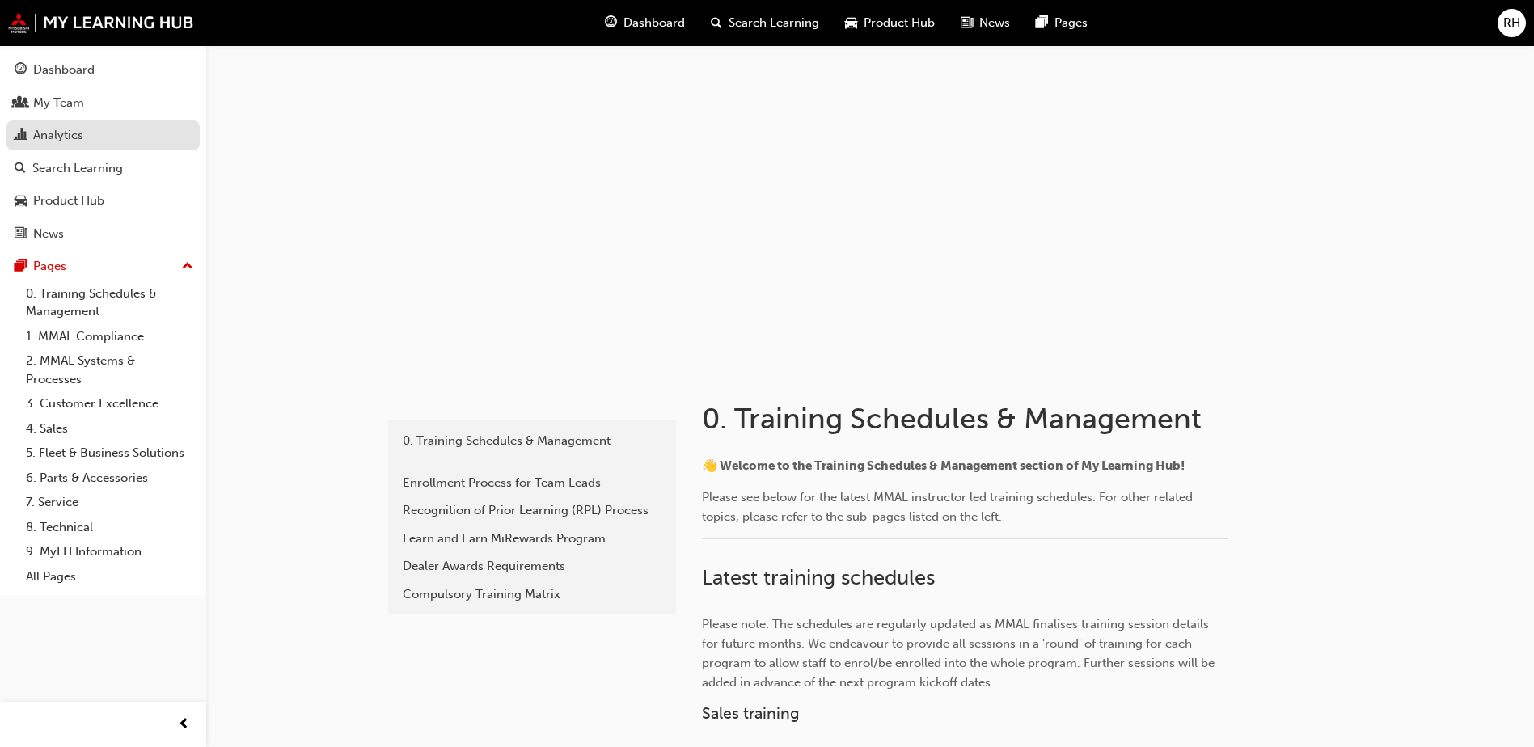
click at [57, 135] on div "Analytics" at bounding box center [58, 135] width 50 height 19
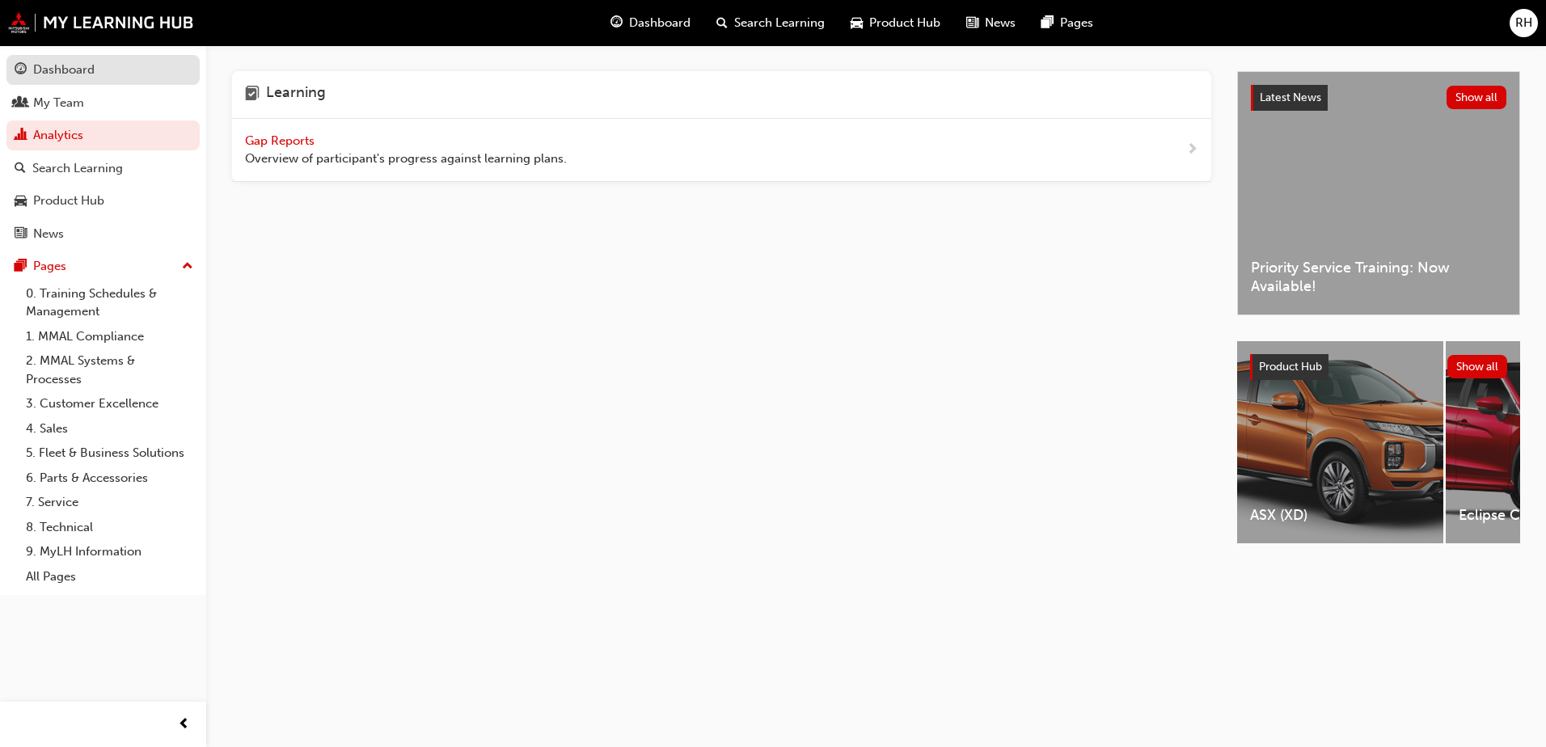
click at [64, 68] on div "Dashboard" at bounding box center [63, 70] width 61 height 19
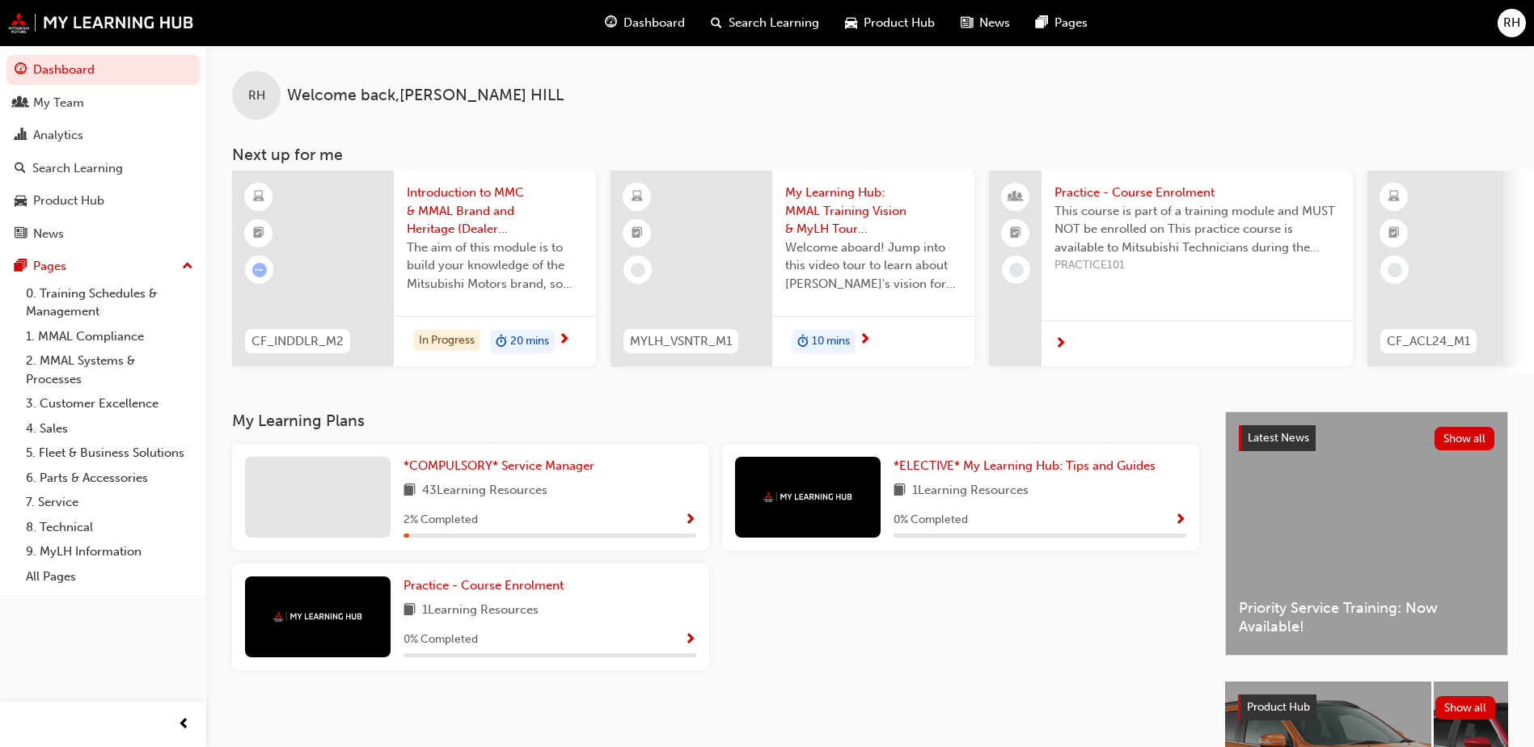
click at [452, 198] on span "Introduction to MMC & MMAL Brand and Heritage (Dealer Induction)" at bounding box center [495, 211] width 176 height 55
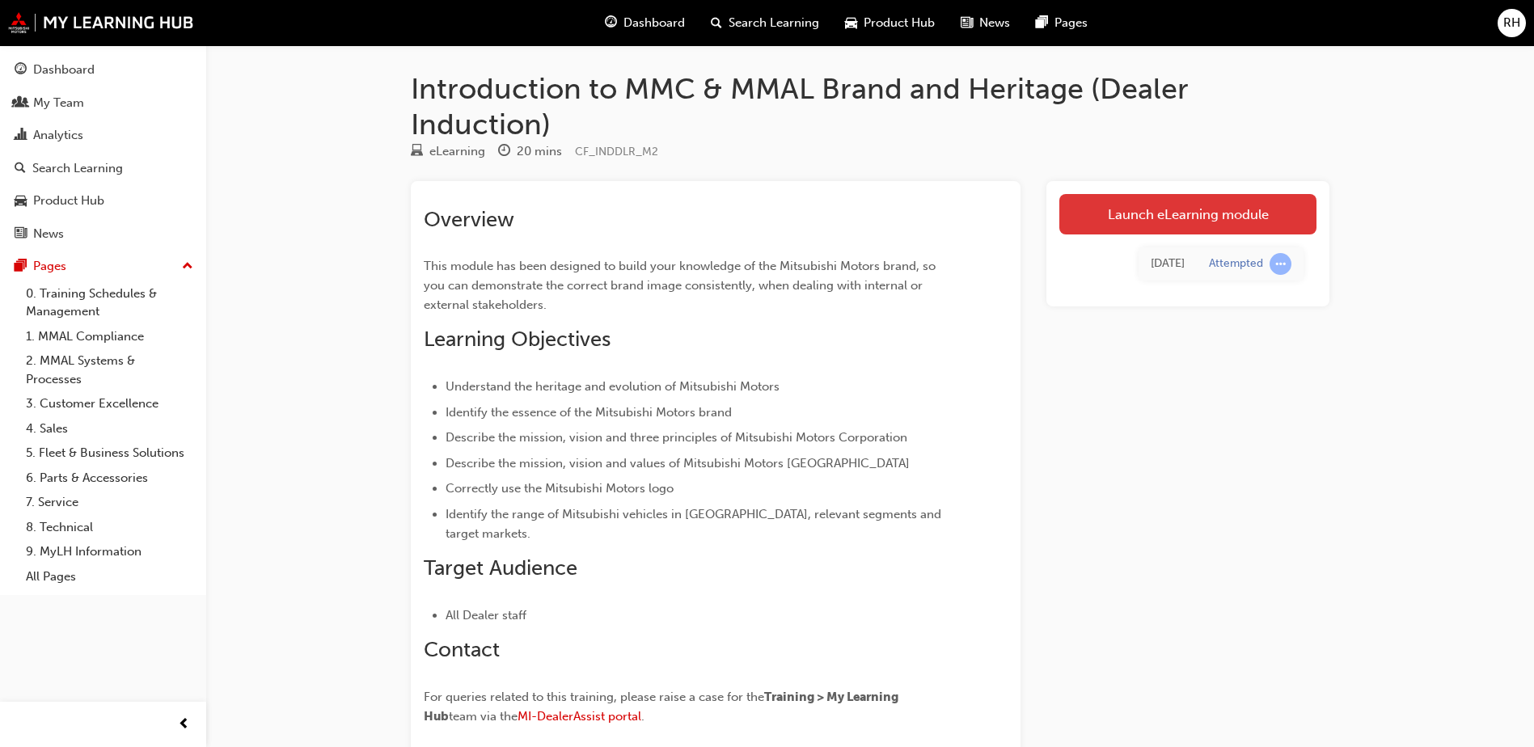
click at [1151, 216] on link "Launch eLearning module" at bounding box center [1187, 214] width 257 height 40
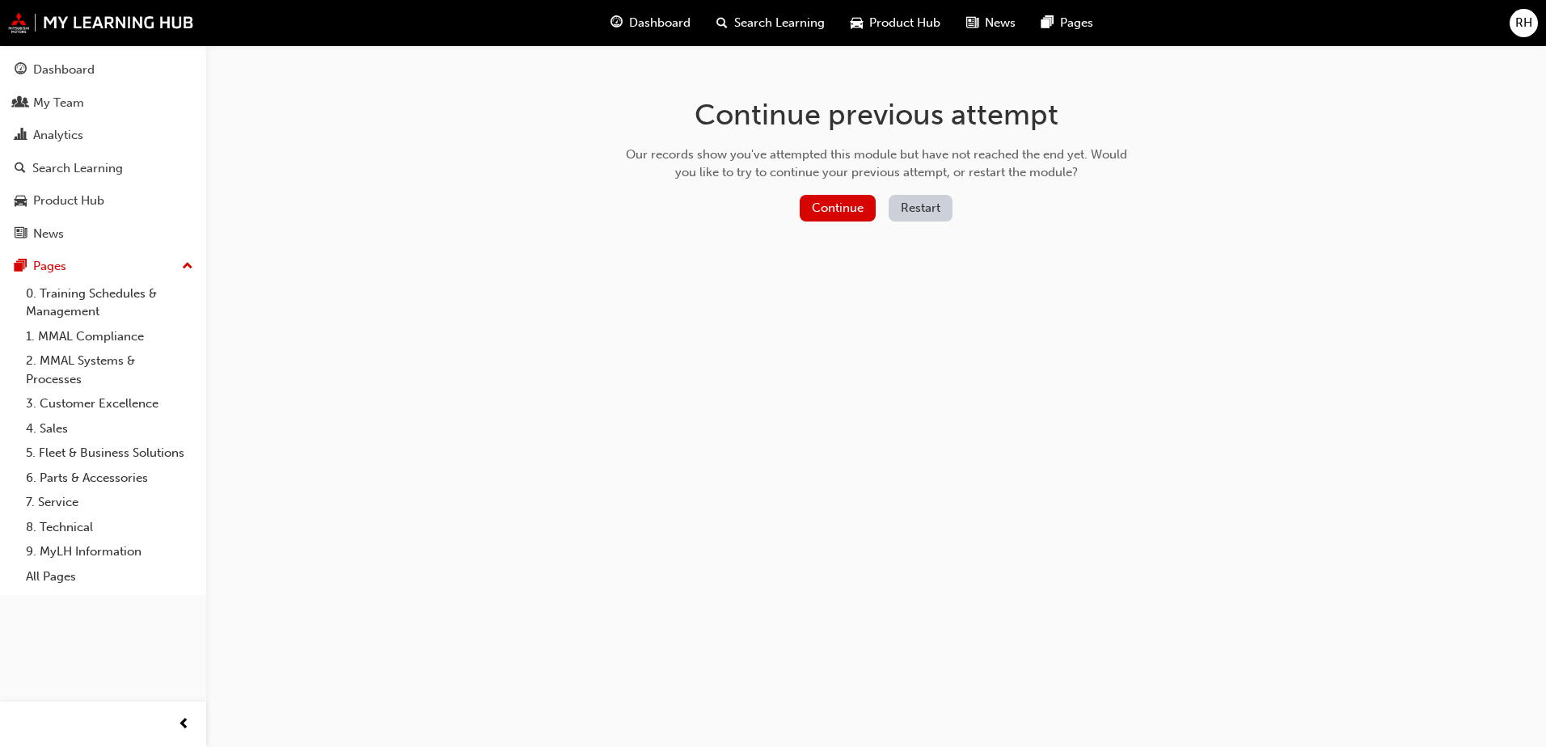
click at [924, 207] on button "Restart" at bounding box center [921, 208] width 64 height 27
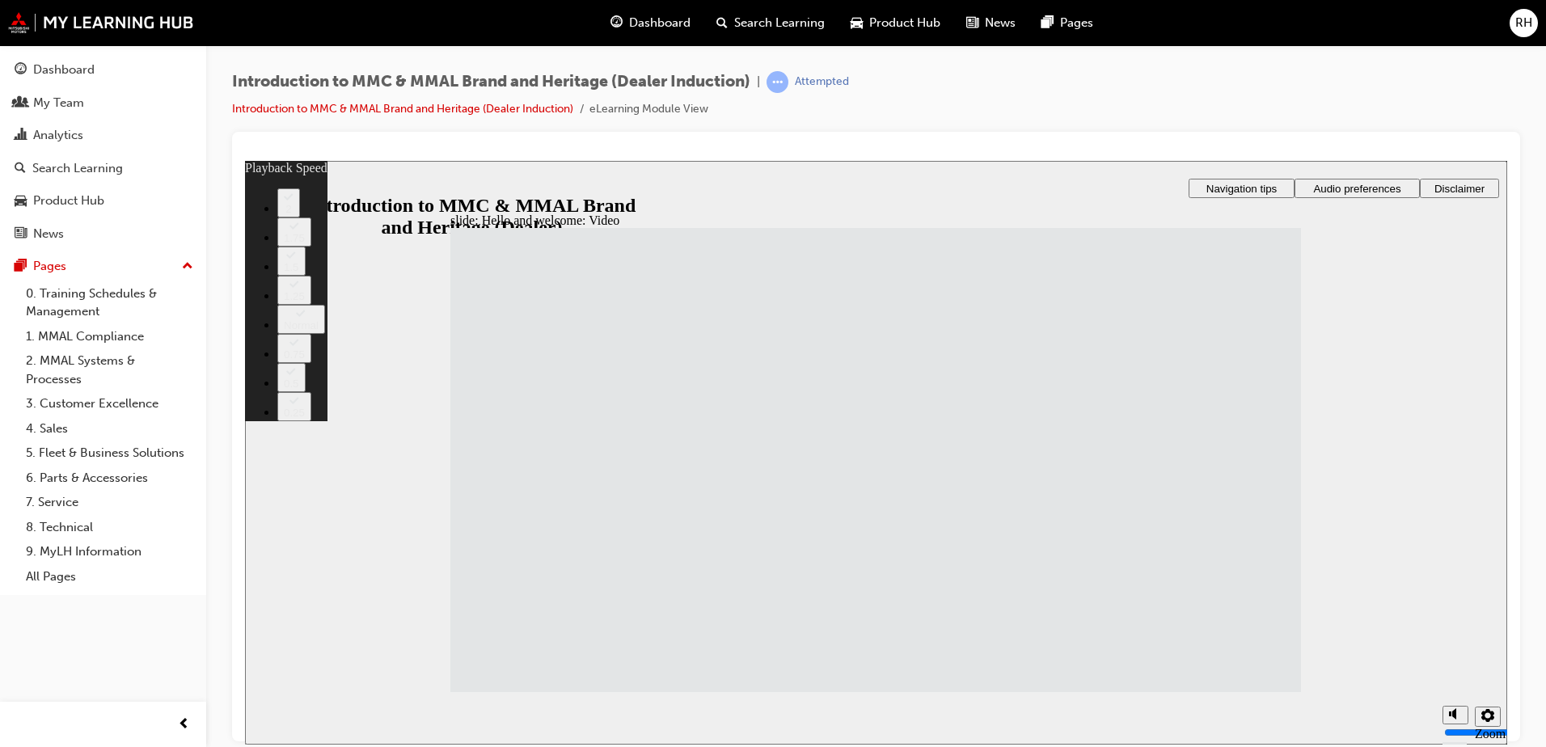
type input "33"
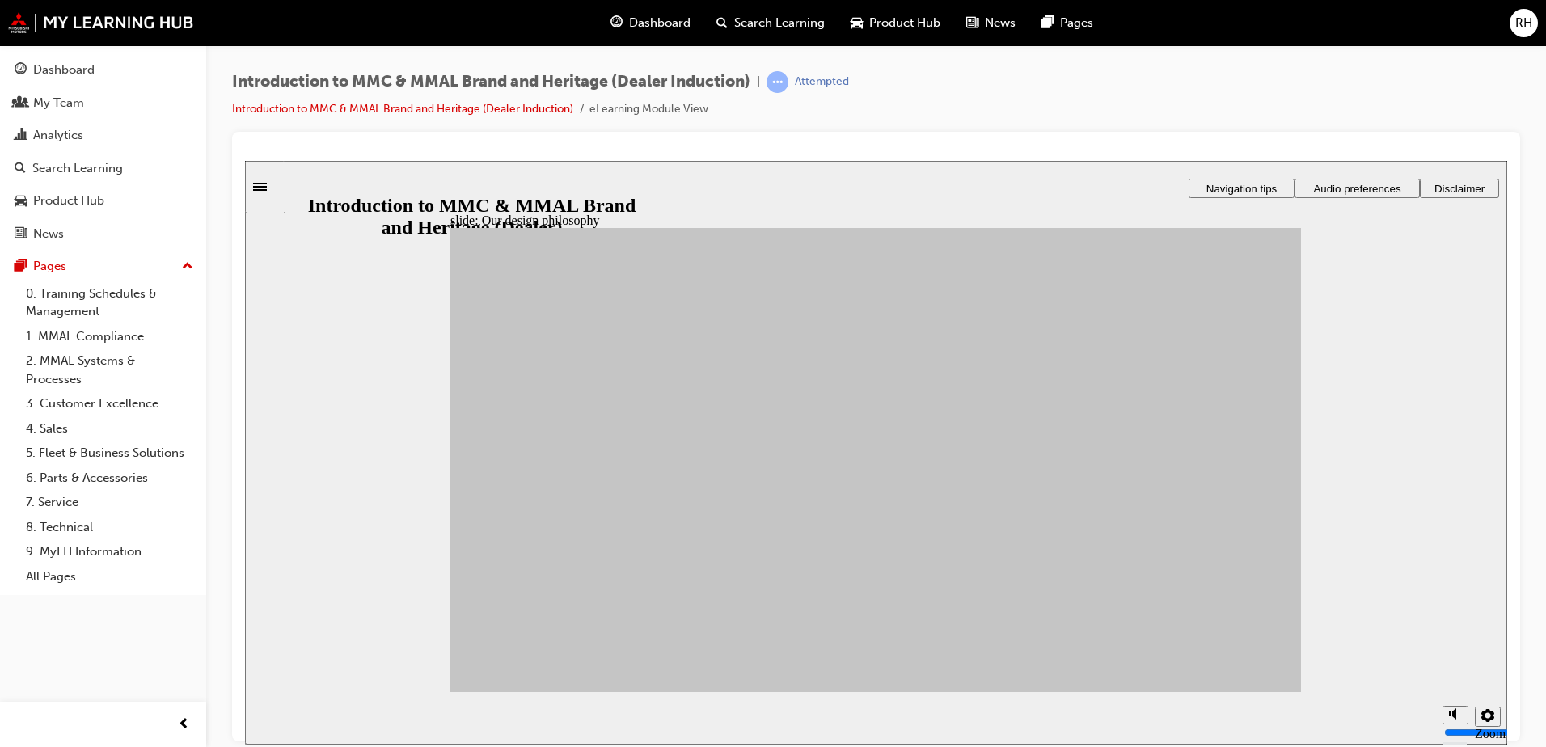
drag, startPoint x: 566, startPoint y: 458, endPoint x: 1109, endPoint y: 411, distance: 544.6
drag, startPoint x: 666, startPoint y: 450, endPoint x: 967, endPoint y: 427, distance: 301.7
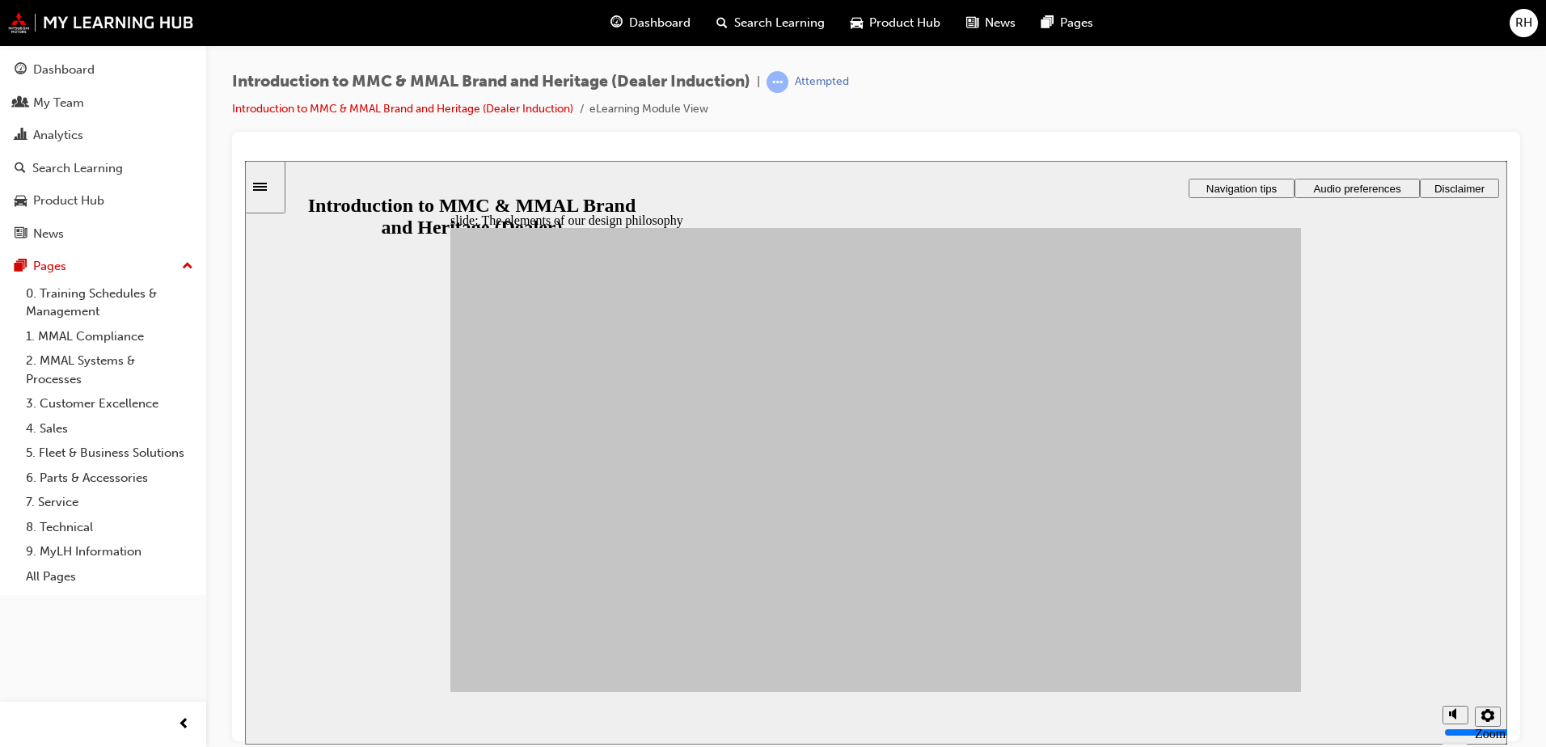
drag, startPoint x: 775, startPoint y: 458, endPoint x: 950, endPoint y: 466, distance: 174.8
drag, startPoint x: 756, startPoint y: 456, endPoint x: 1084, endPoint y: 443, distance: 328.6
drag, startPoint x: 633, startPoint y: 491, endPoint x: 953, endPoint y: 577, distance: 330.9
drag, startPoint x: 777, startPoint y: 513, endPoint x: 1111, endPoint y: 417, distance: 347.3
drag, startPoint x: 836, startPoint y: 557, endPoint x: 974, endPoint y: 601, distance: 145.0
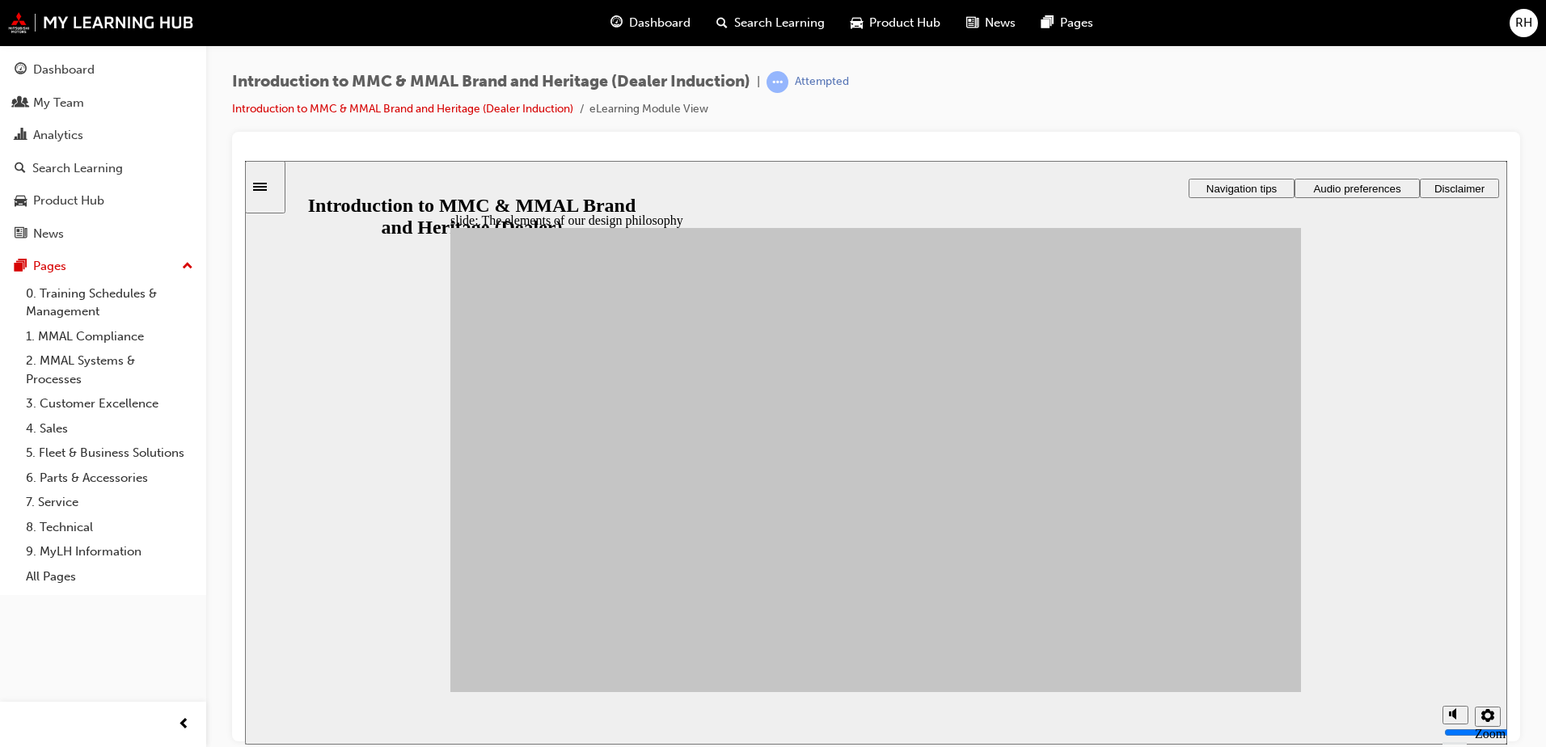
drag, startPoint x: 754, startPoint y: 595, endPoint x: 1120, endPoint y: 539, distance: 369.7
drag, startPoint x: 665, startPoint y: 541, endPoint x: 979, endPoint y: 616, distance: 323.4
drag, startPoint x: 661, startPoint y: 538, endPoint x: 1110, endPoint y: 439, distance: 459.5
drag, startPoint x: 544, startPoint y: 512, endPoint x: 969, endPoint y: 606, distance: 434.8
drag, startPoint x: 543, startPoint y: 571, endPoint x: 1116, endPoint y: 559, distance: 573.4
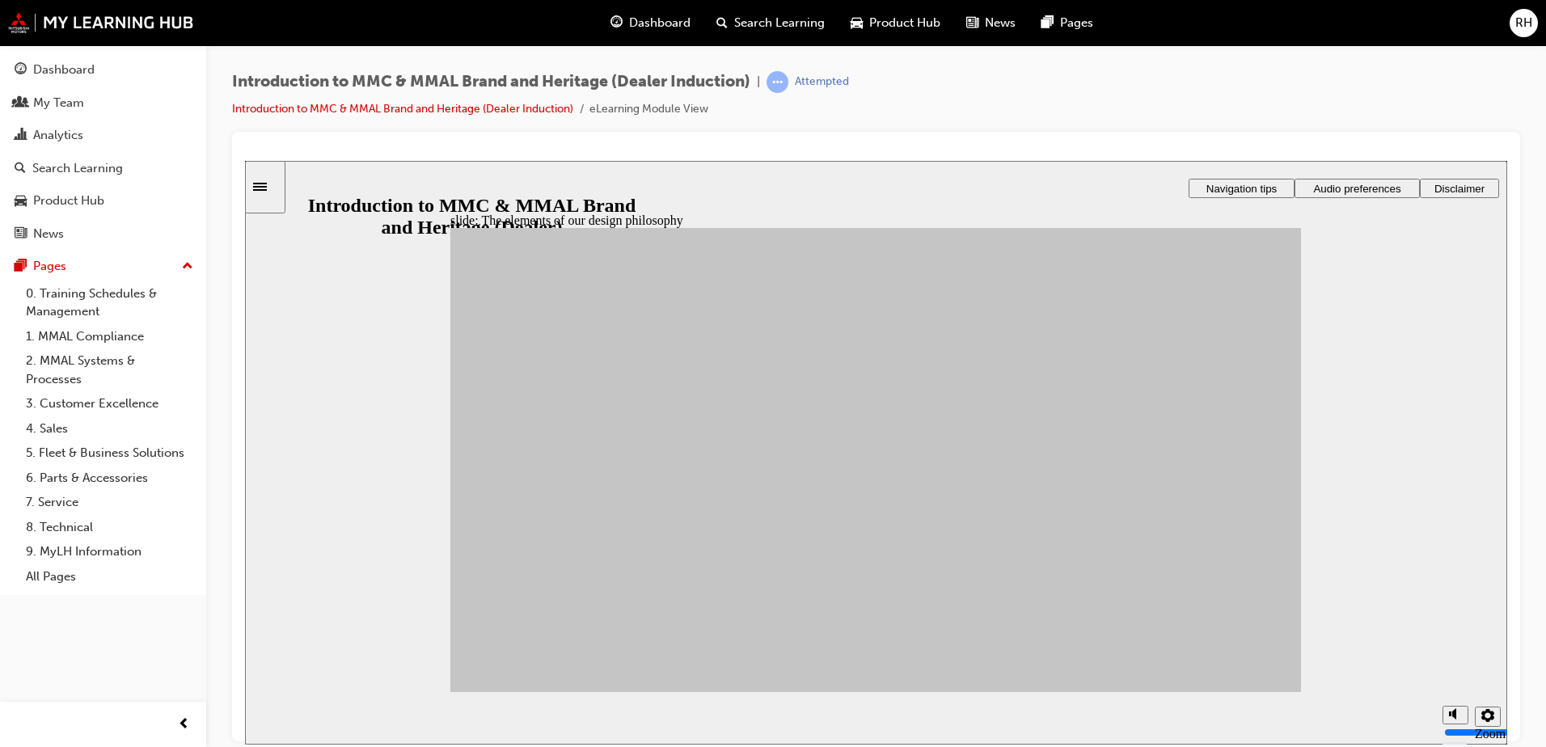
drag, startPoint x: 627, startPoint y: 602, endPoint x: 961, endPoint y: 478, distance: 356.1
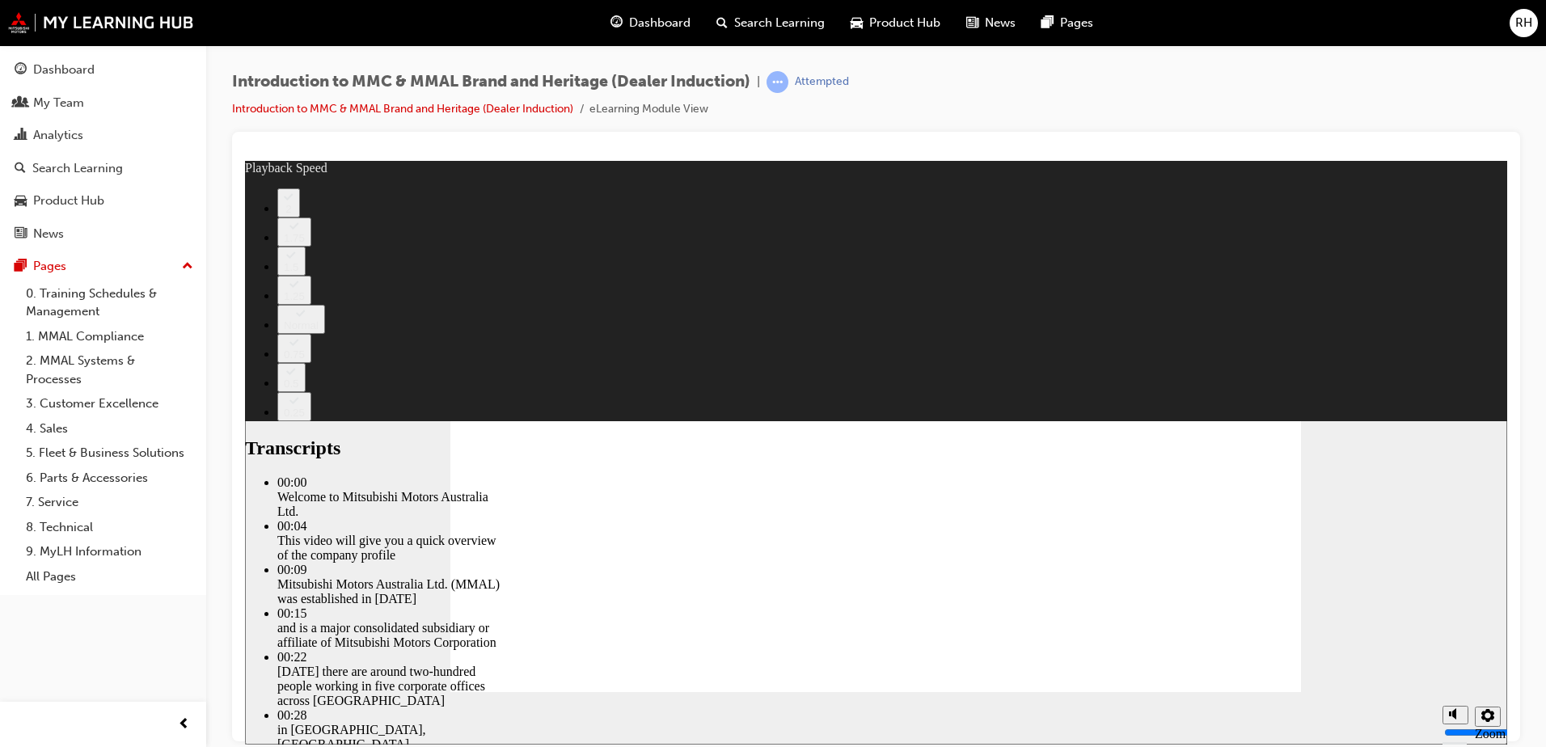
type input "0"
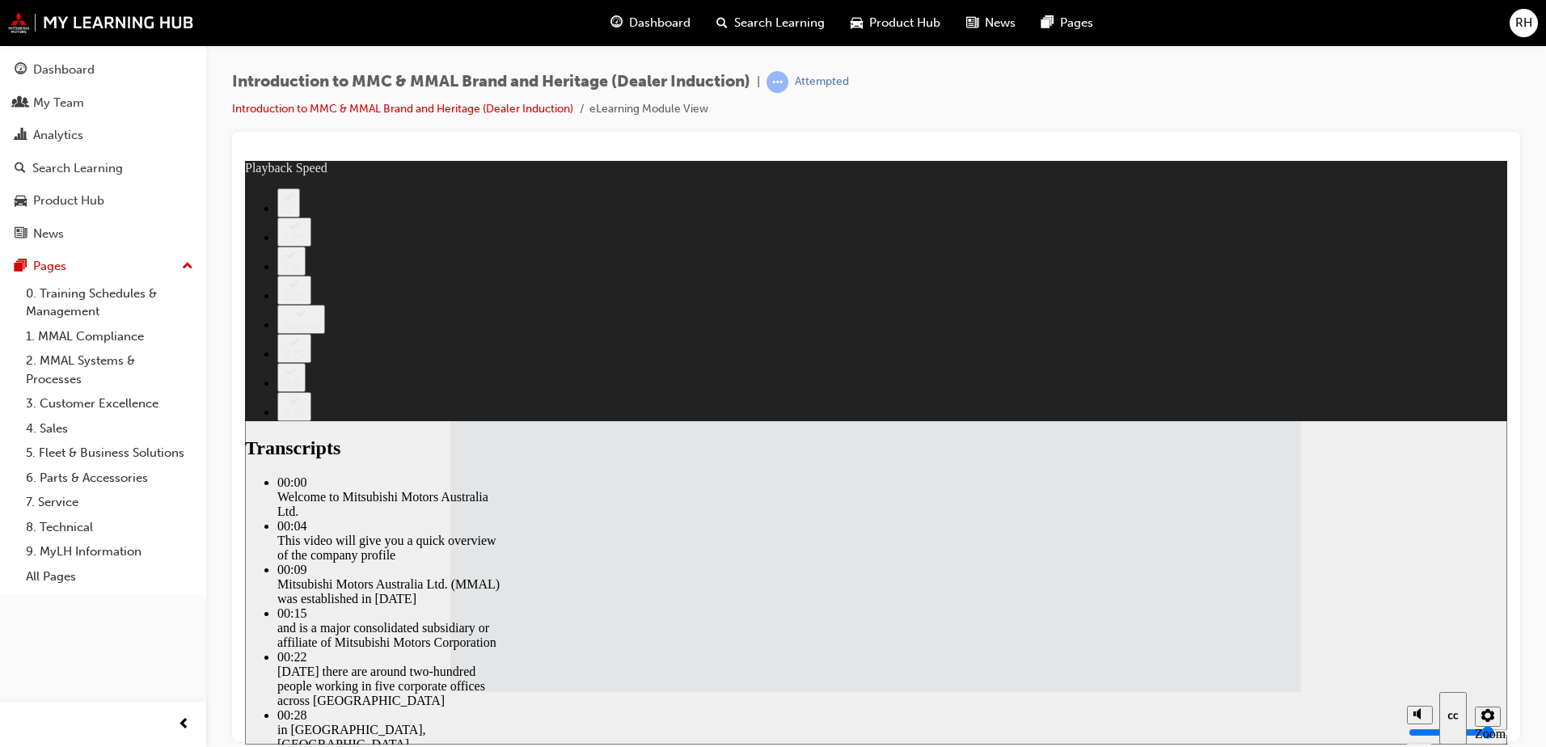
type input "112"
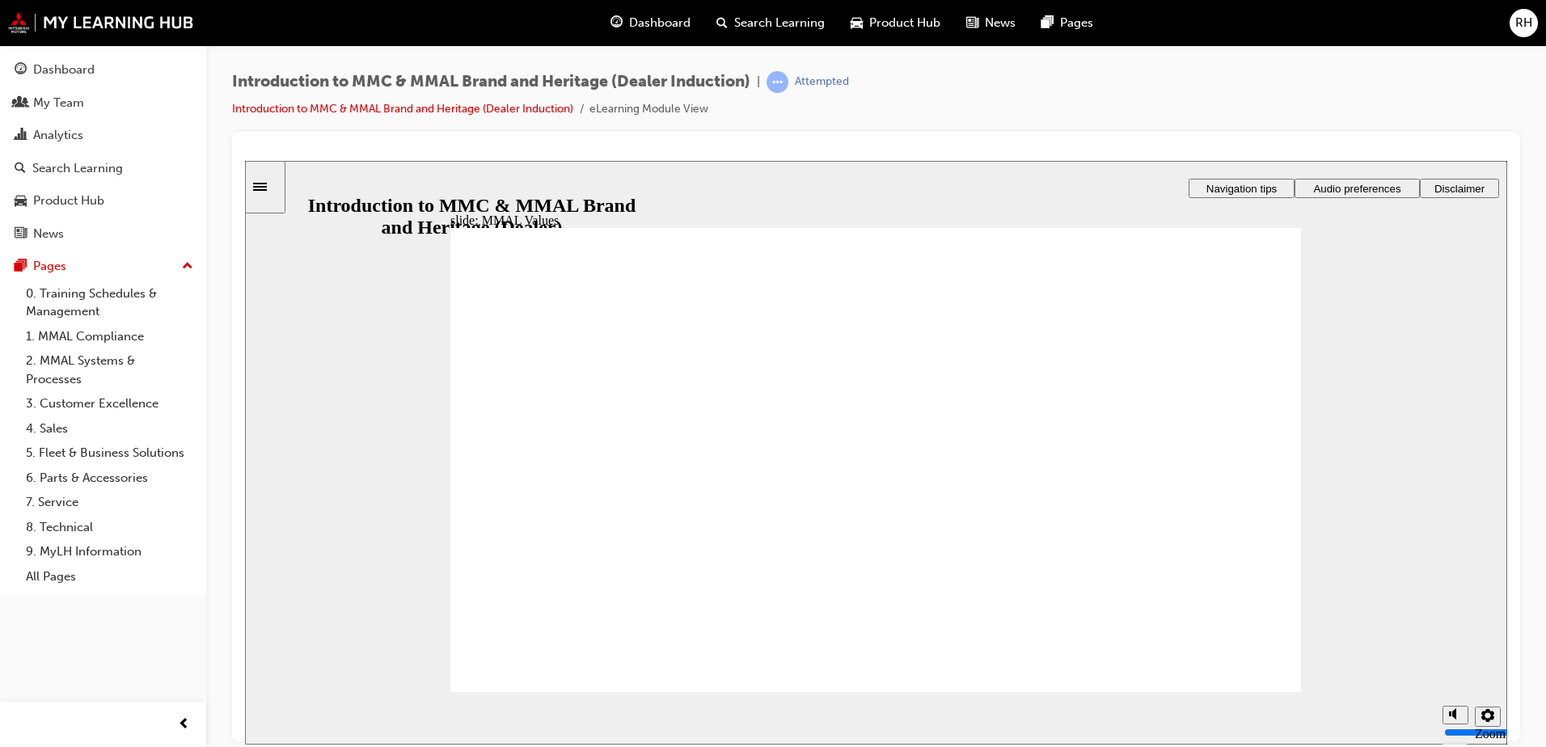
drag, startPoint x: 697, startPoint y: 434, endPoint x: 571, endPoint y: 487, distance: 136.7
drag, startPoint x: 908, startPoint y: 455, endPoint x: 704, endPoint y: 484, distance: 206.6
drag, startPoint x: 1202, startPoint y: 437, endPoint x: 955, endPoint y: 491, distance: 252.5
drag, startPoint x: 1066, startPoint y: 431, endPoint x: 790, endPoint y: 489, distance: 281.8
drag, startPoint x: 548, startPoint y: 434, endPoint x: 817, endPoint y: 487, distance: 273.6
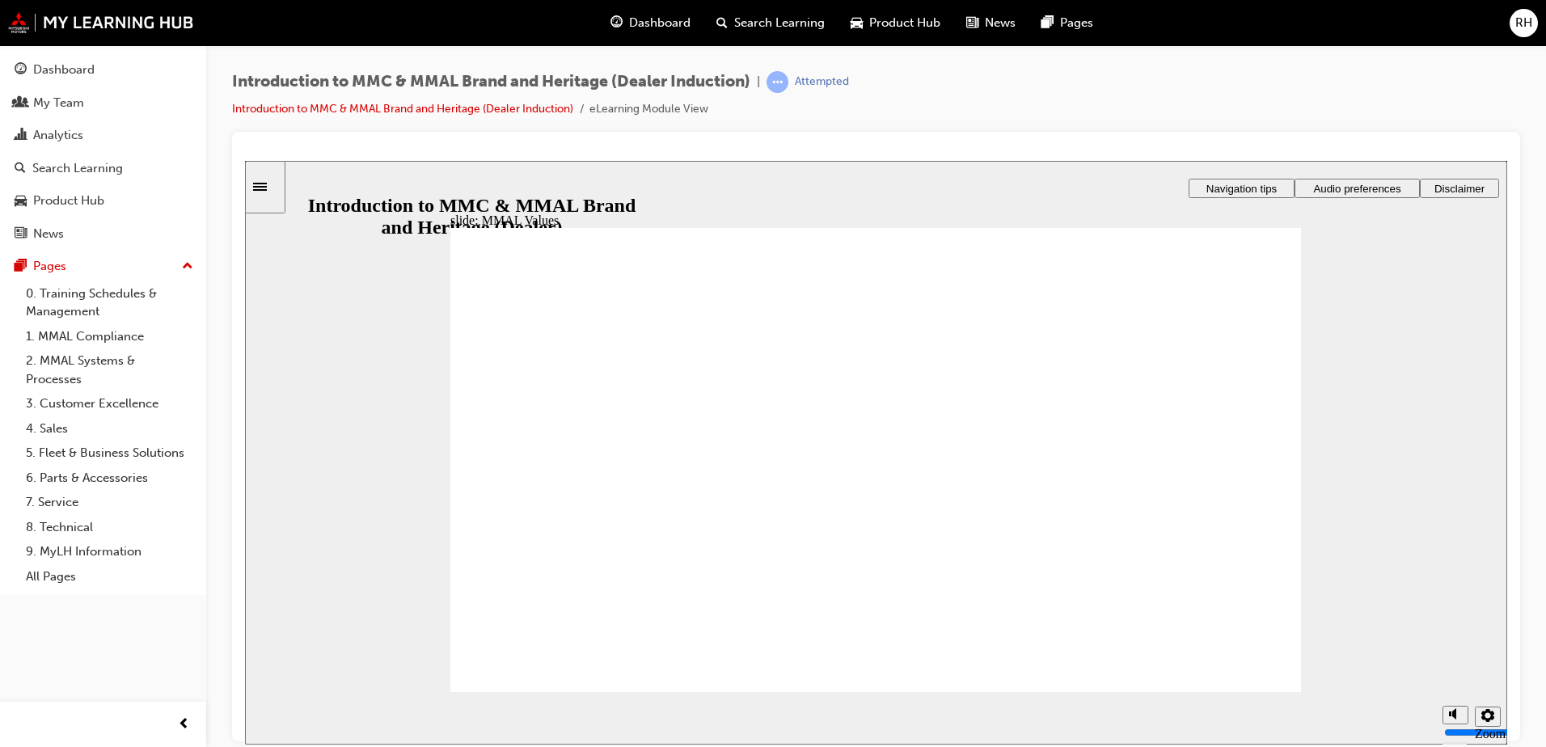
drag, startPoint x: 830, startPoint y: 437, endPoint x: 1092, endPoint y: 492, distance: 268.5
drag, startPoint x: 1110, startPoint y: 450, endPoint x: 1211, endPoint y: 483, distance: 106.1
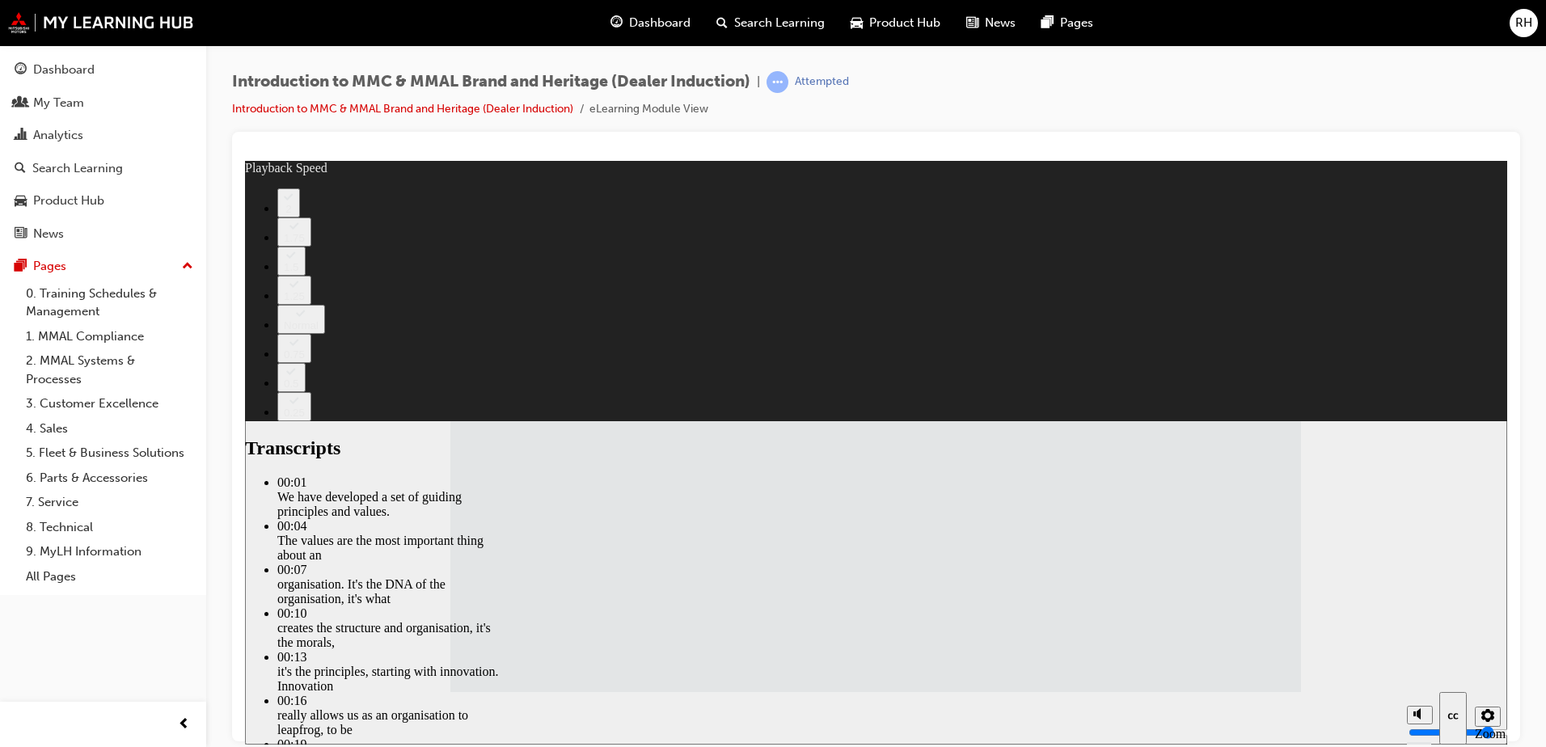
type input "120"
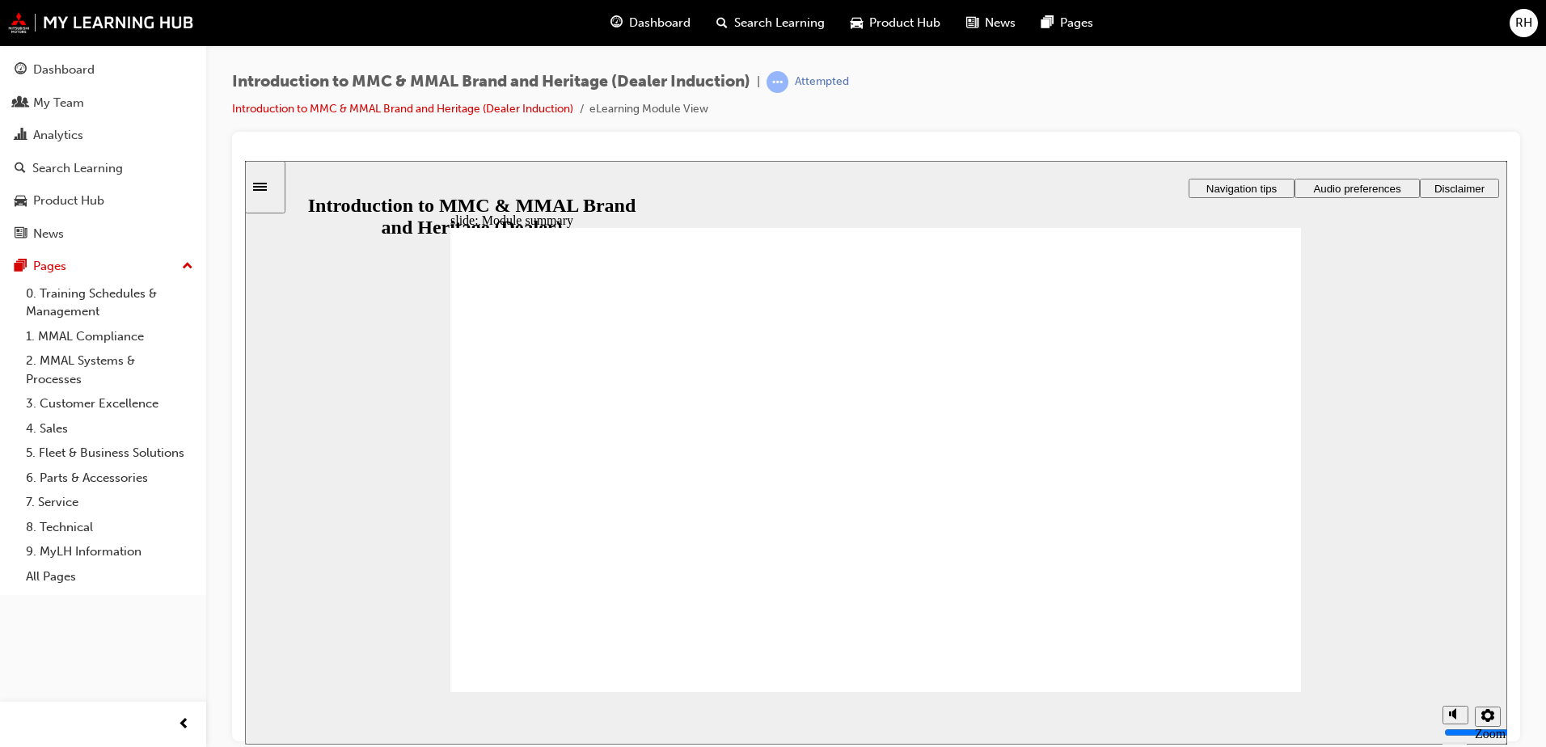
checkbox input "true"
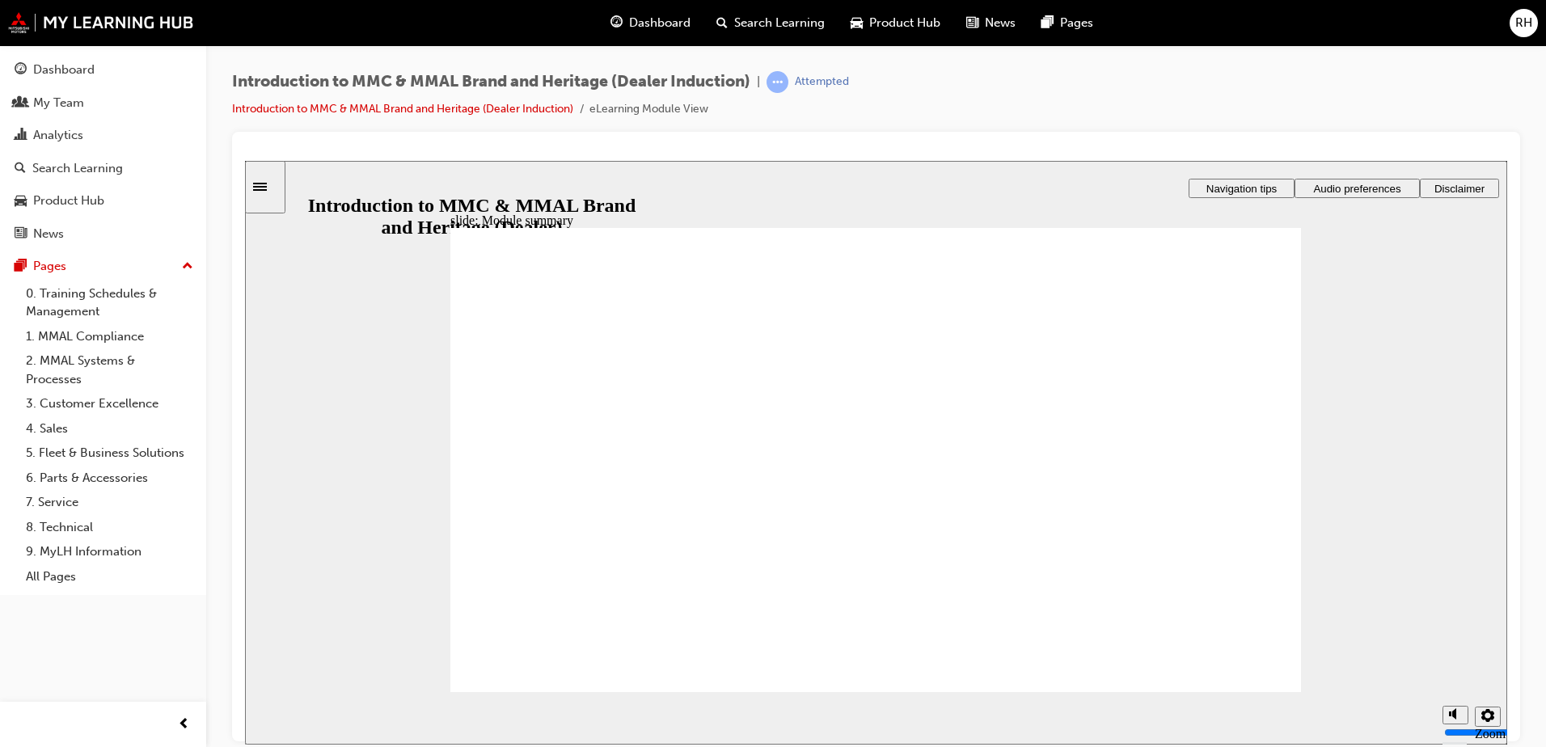
checkbox input "true"
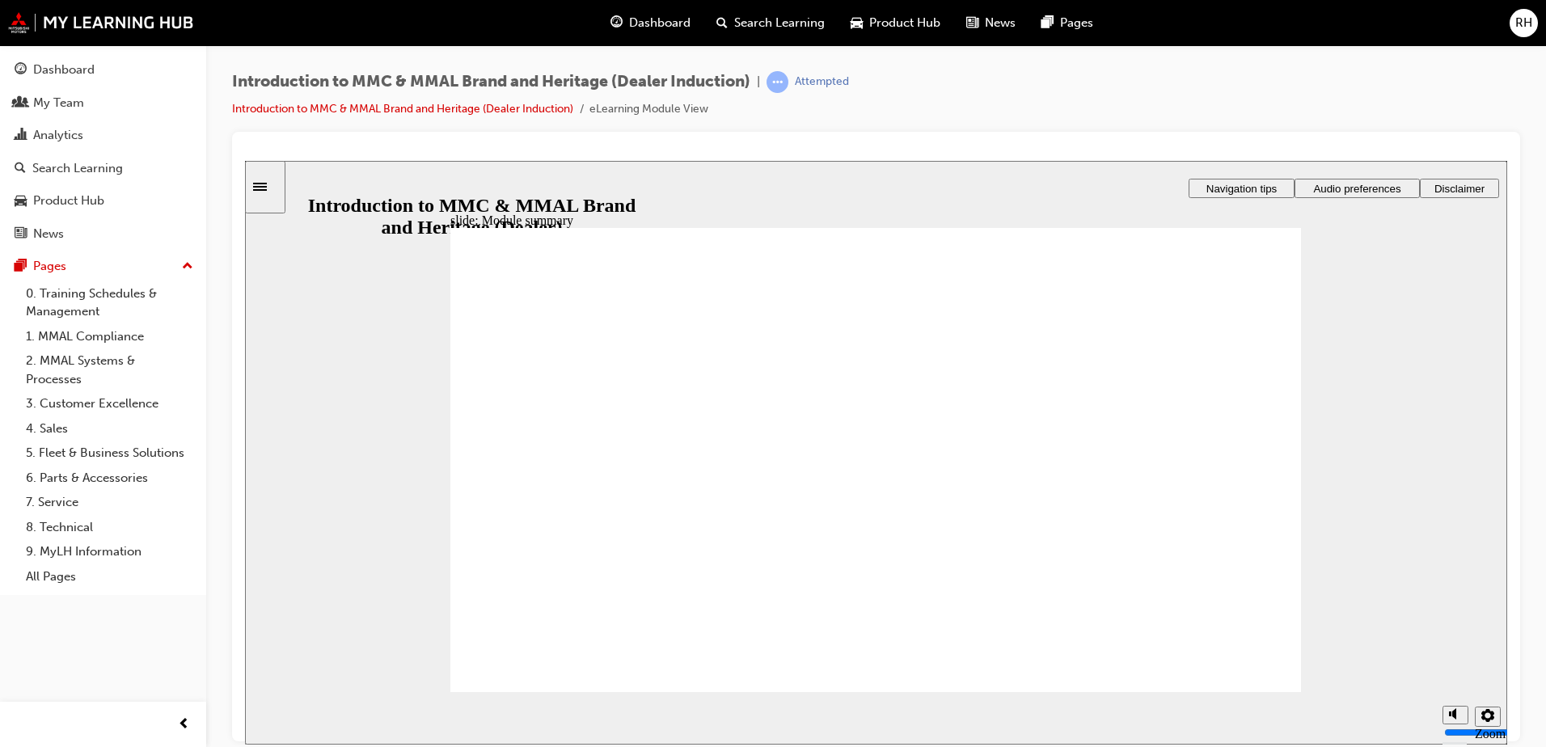
checkbox input "true"
radio input "true"
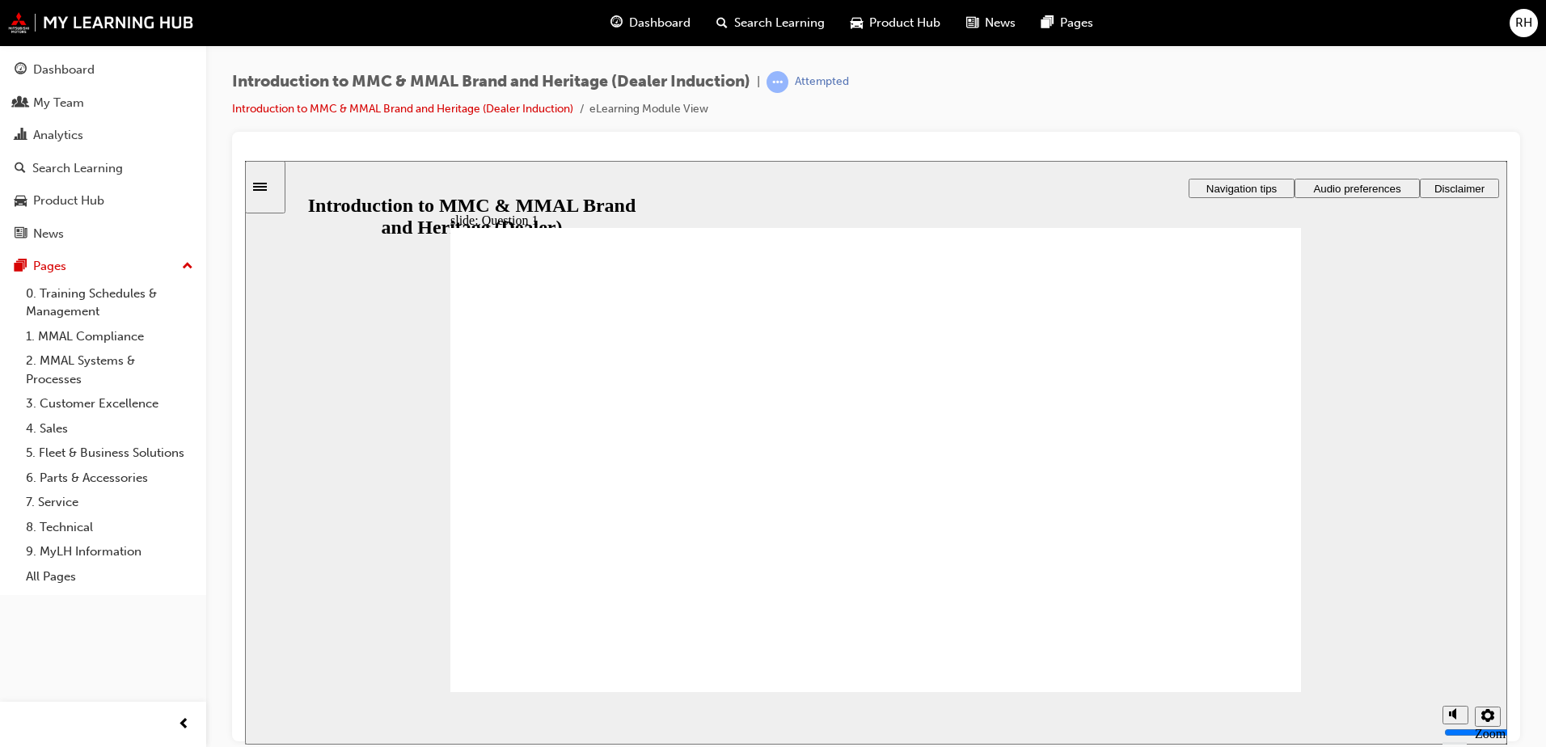
radio input "true"
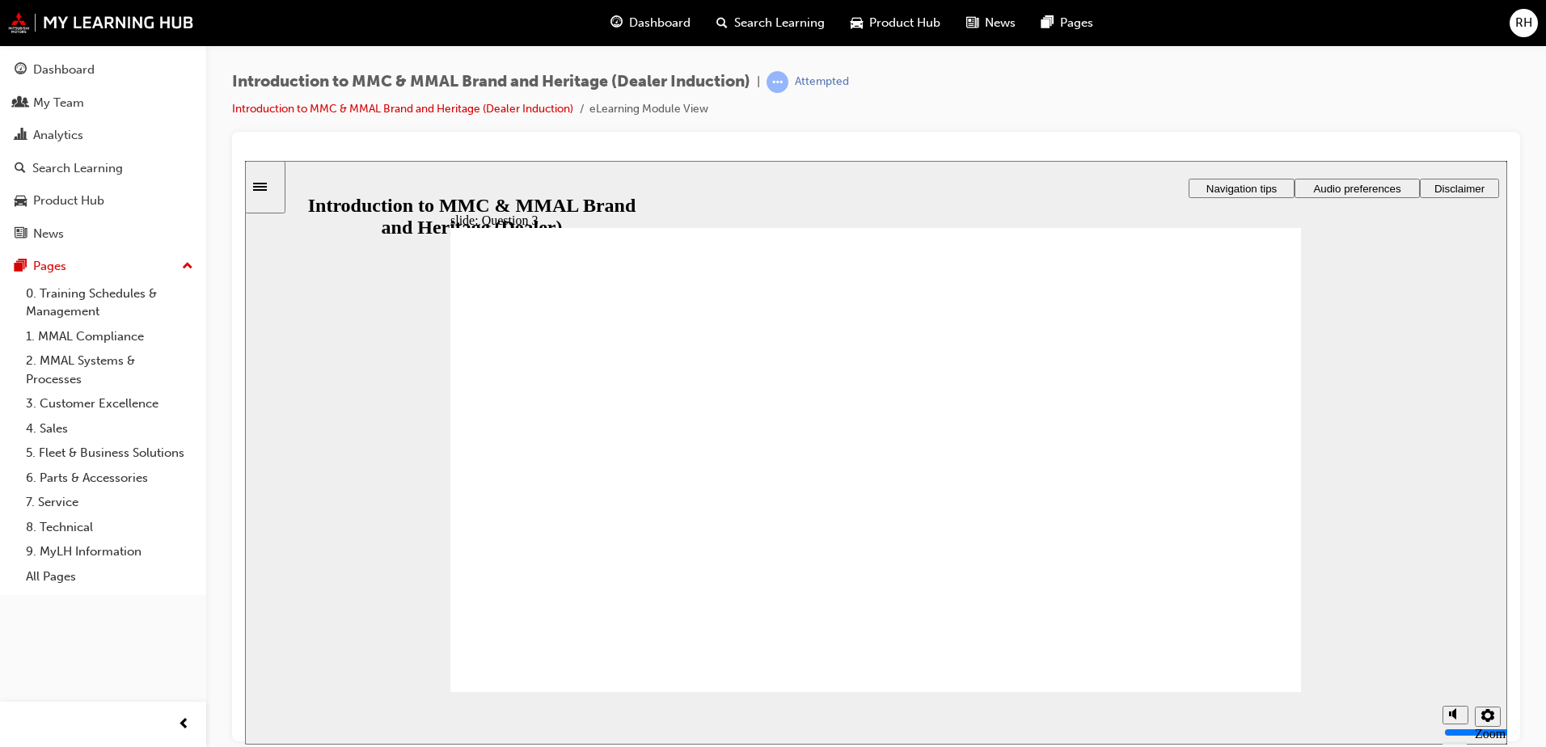
radio input "true"
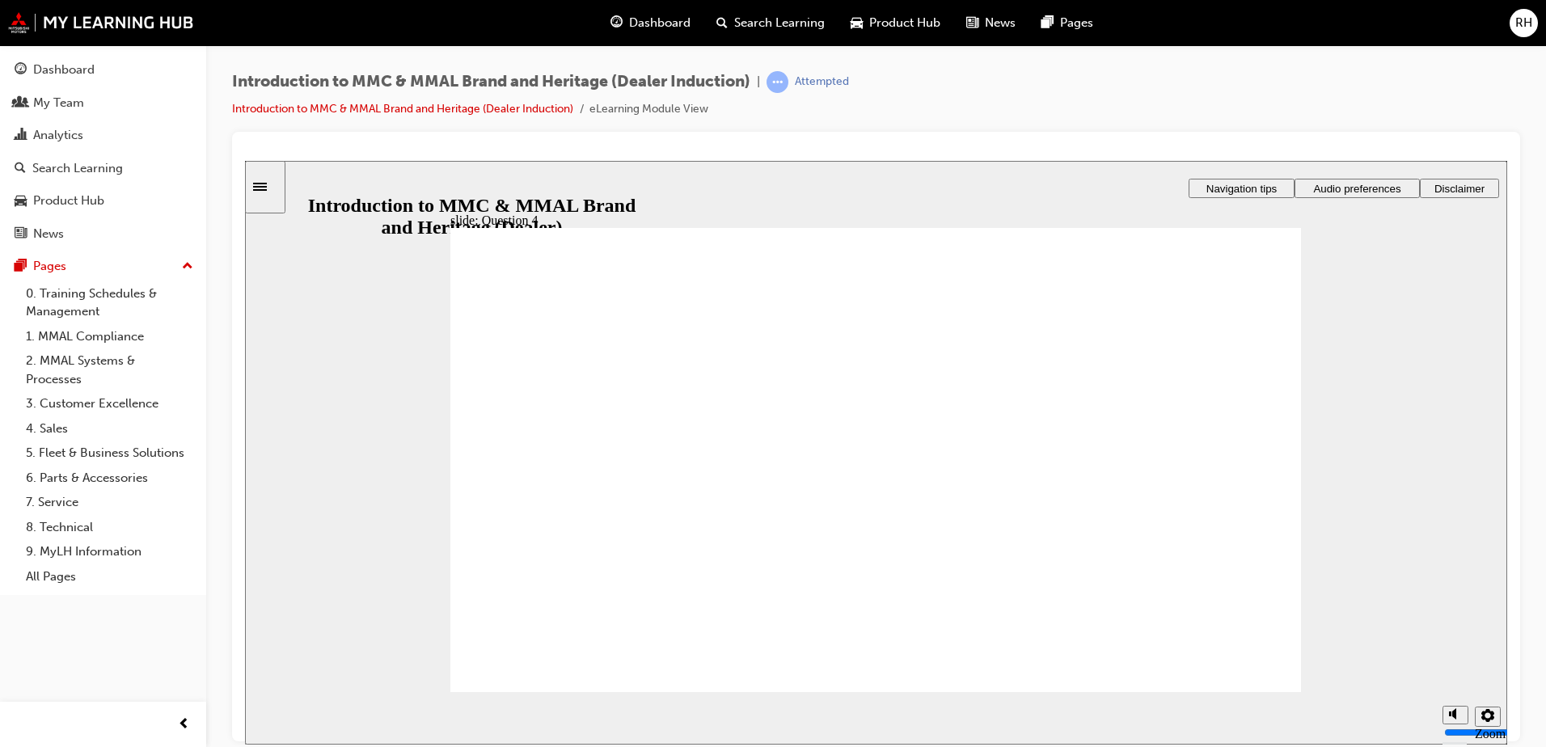
click at [65, 294] on link "0. Training Schedules & Management" at bounding box center [109, 302] width 180 height 43
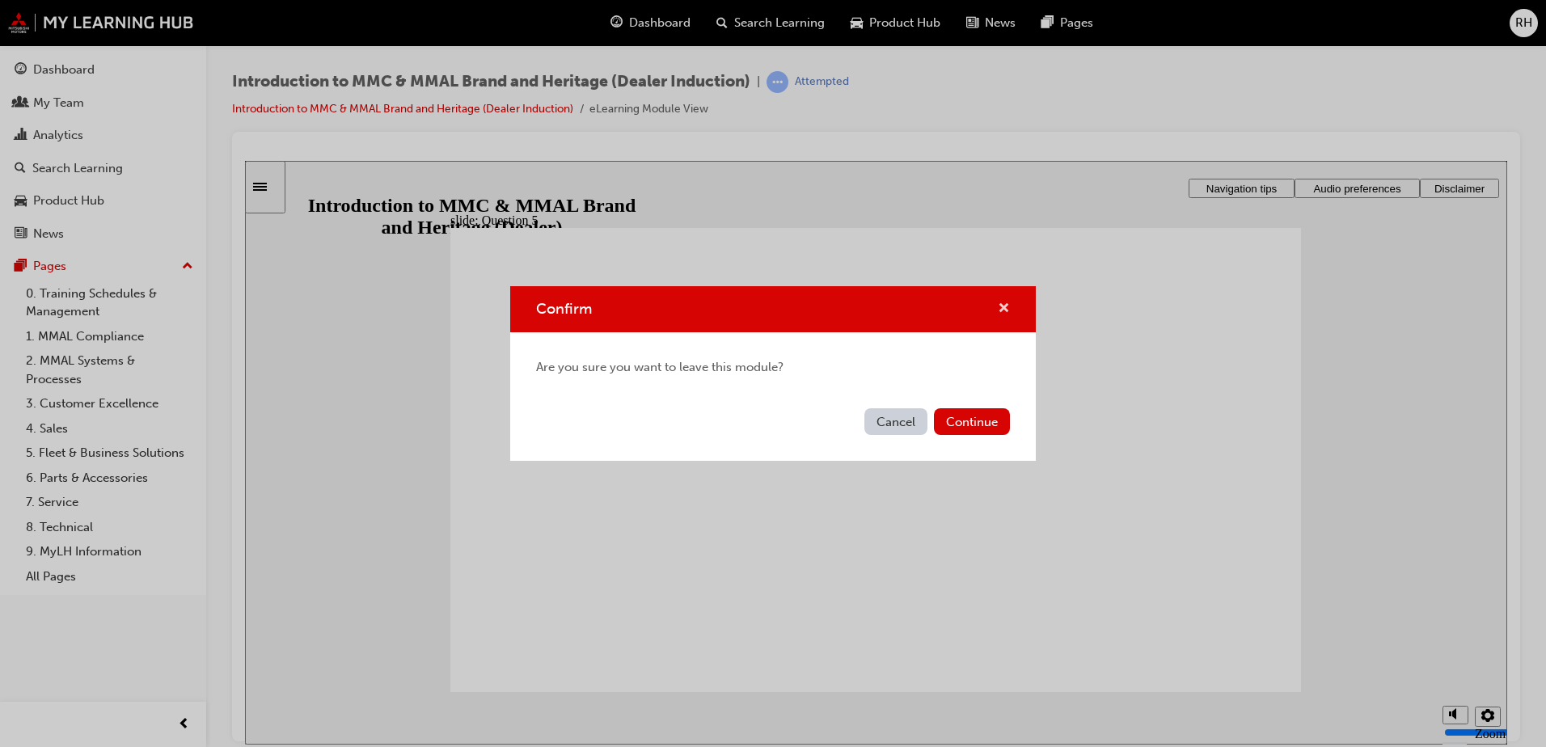
click at [999, 303] on span "cross-icon" at bounding box center [1004, 309] width 12 height 15
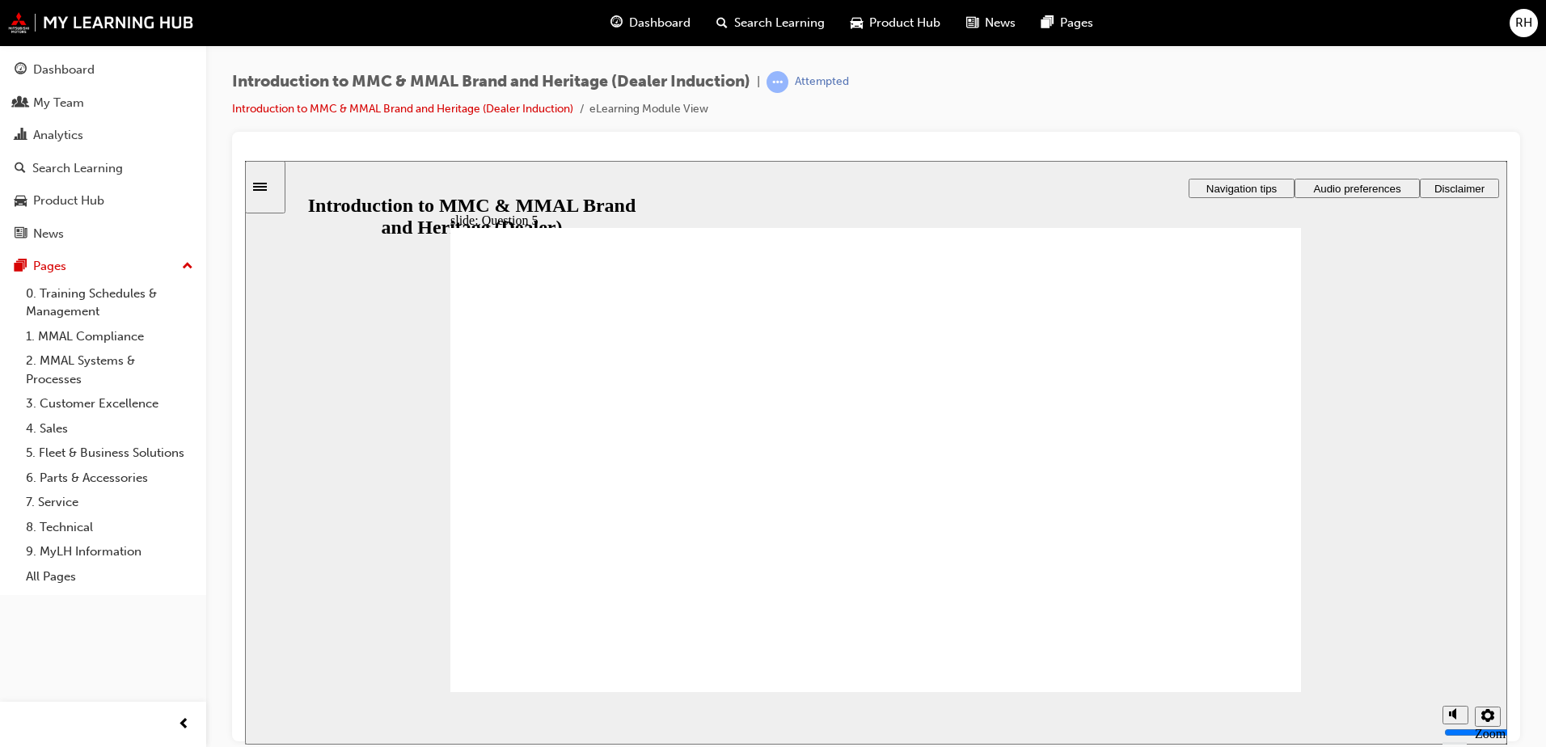
click at [277, 184] on icon "Sidebar Toggle" at bounding box center [265, 185] width 24 height 10
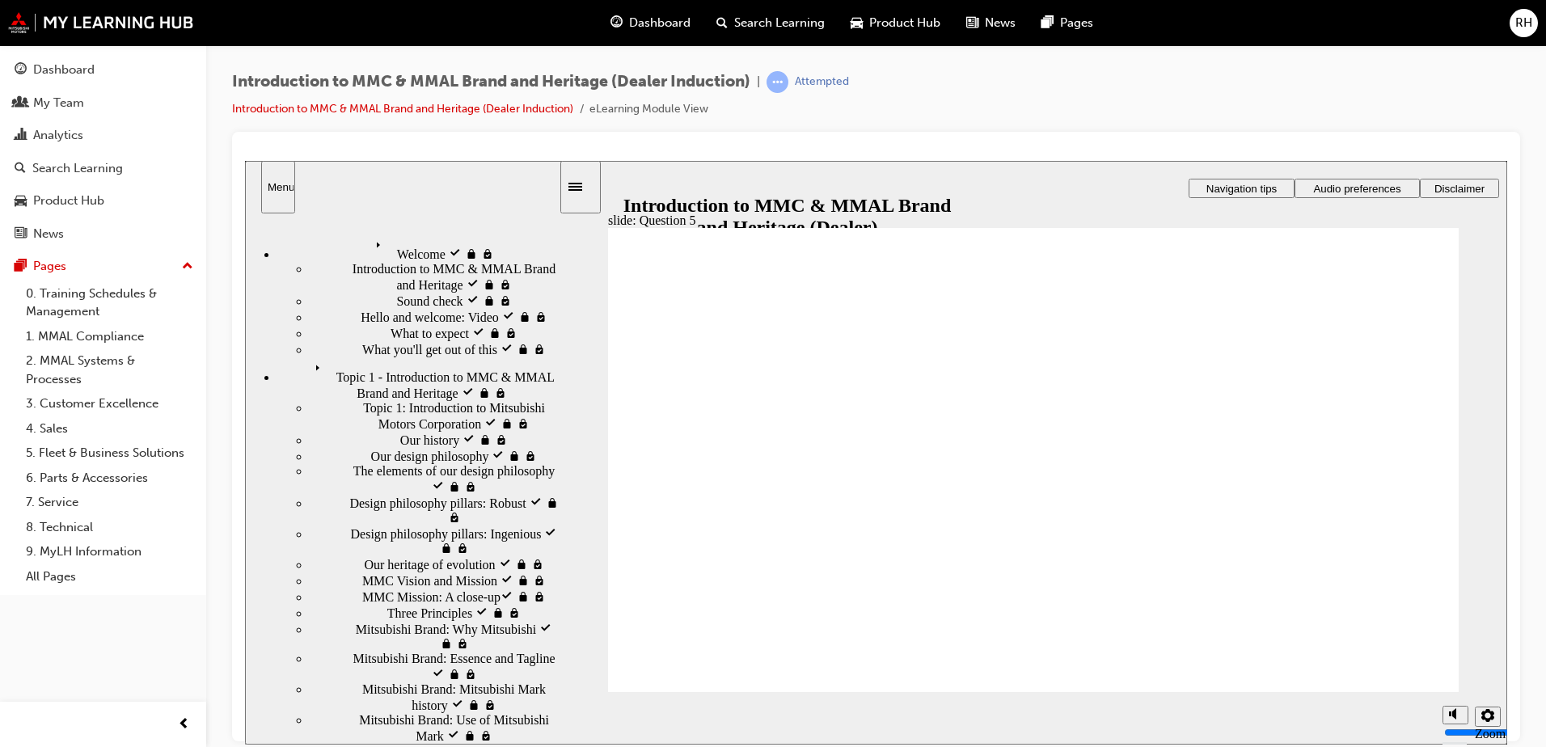
click at [332, 357] on span "Topic 1 - Introduction to MMC & MMAL Brand and Heritage visited" at bounding box center [434, 371] width 250 height 29
click at [332, 357] on span "Topic 1 - Introduction to MMC & MMAL Brand and Heritage" at bounding box center [434, 371] width 250 height 29
click at [332, 357] on span "Topic 1 - Introduction to MMC & MMAL Brand and Heritage visited" at bounding box center [434, 371] width 250 height 29
click at [371, 447] on span "Our design philosophy visited" at bounding box center [448, 454] width 155 height 15
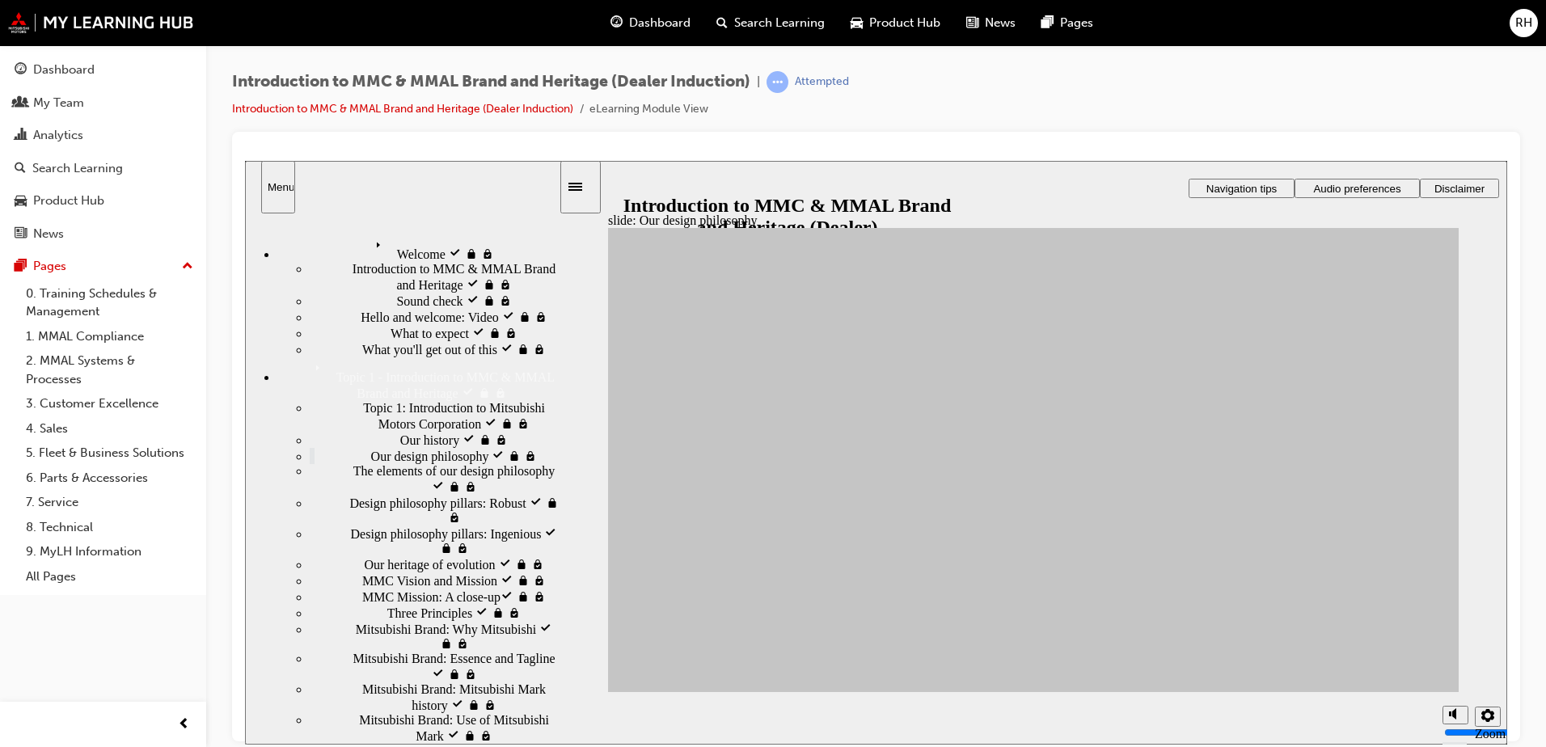
click at [334, 357] on span "Topic 1 - Introduction to MMC & MMAL Brand and Heritage" at bounding box center [434, 371] width 250 height 29
